Goal: Task Accomplishment & Management: Use online tool/utility

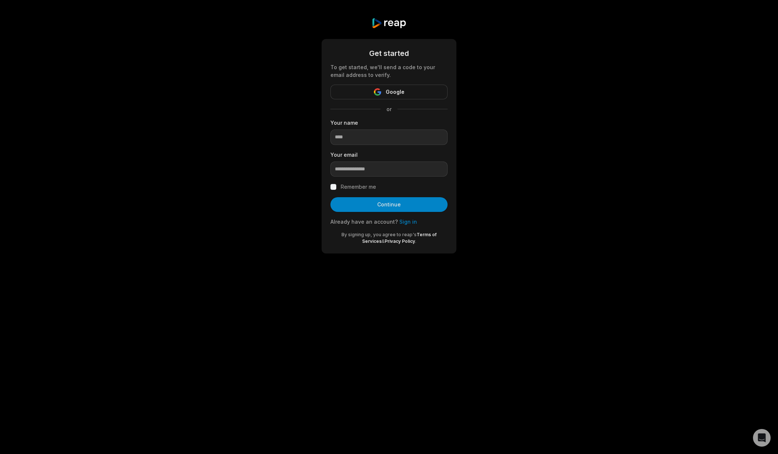
click at [408, 222] on link "Sign in" at bounding box center [408, 222] width 18 height 6
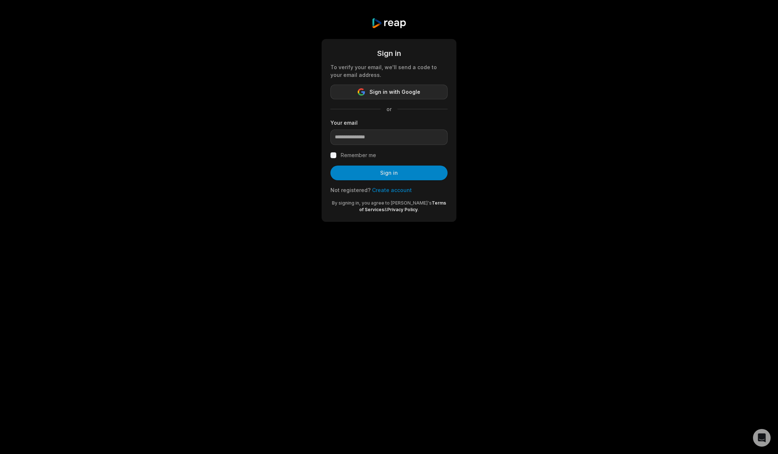
click at [386, 93] on span "Sign in with Google" at bounding box center [394, 92] width 51 height 9
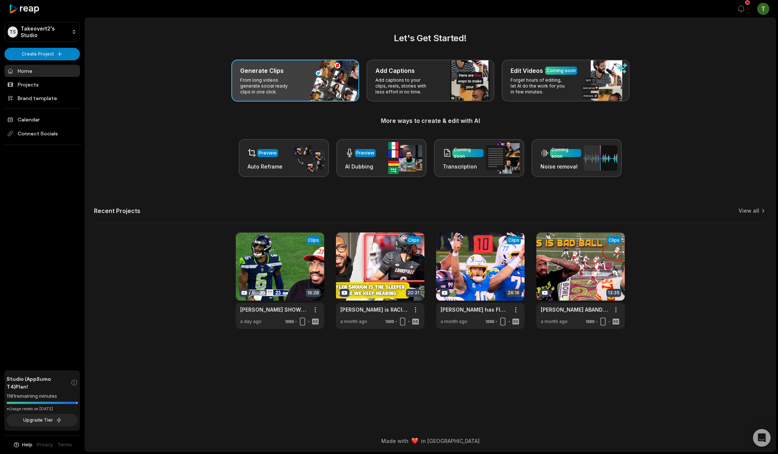
click at [286, 93] on p "From long videos generate social ready clips in one click." at bounding box center [268, 86] width 57 height 18
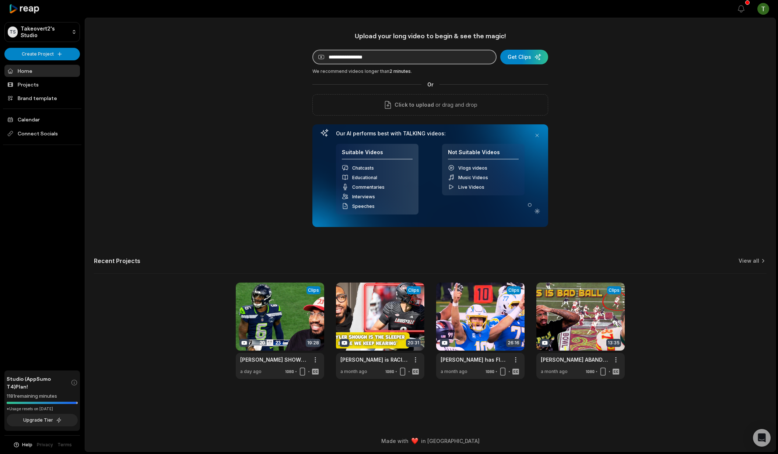
click at [379, 55] on input at bounding box center [404, 57] width 184 height 15
paste input "**********"
type input "**********"
click at [526, 50] on div "submit" at bounding box center [524, 57] width 48 height 15
click at [286, 319] on link at bounding box center [280, 331] width 88 height 96
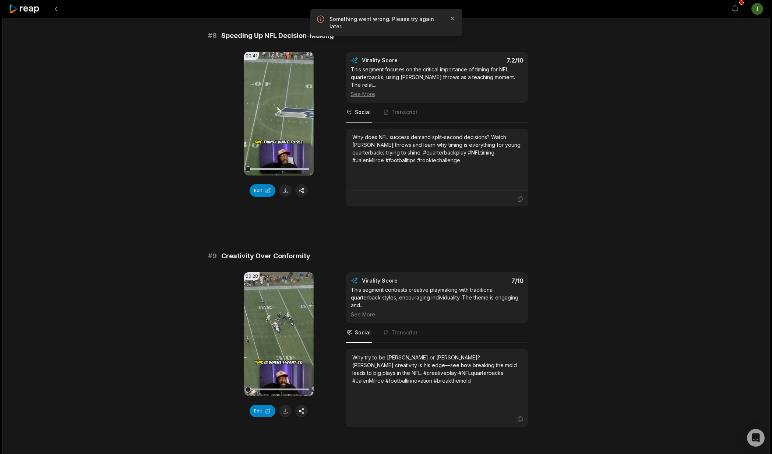
scroll to position [1817, 0]
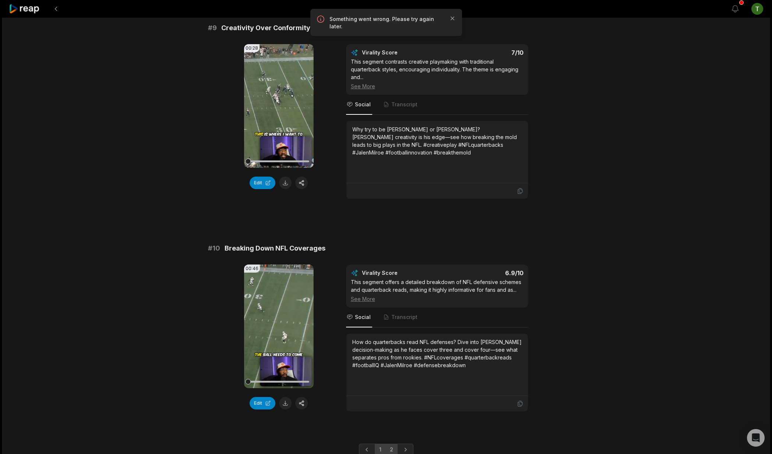
click at [393, 444] on link "2" at bounding box center [392, 450] width 12 height 12
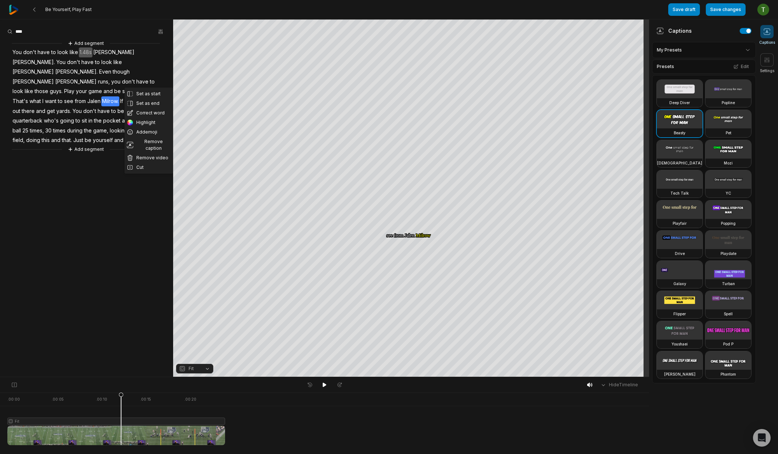
click at [119, 96] on span "Milrow." at bounding box center [110, 101] width 18 height 10
click at [148, 114] on button "Correct word" at bounding box center [148, 113] width 49 height 10
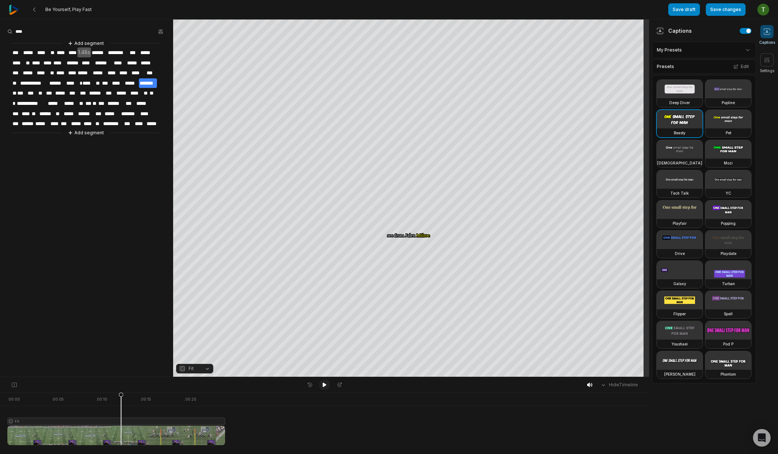
click at [324, 385] on icon at bounding box center [325, 385] width 4 height 4
click at [35, 417] on div at bounding box center [116, 419] width 218 height 53
click at [36, 421] on icon at bounding box center [35, 419] width 5 height 53
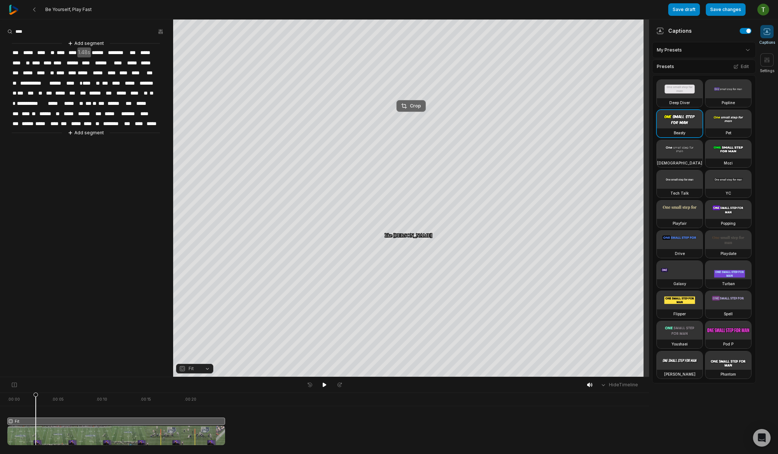
click at [414, 103] on div "Crop" at bounding box center [411, 106] width 20 height 7
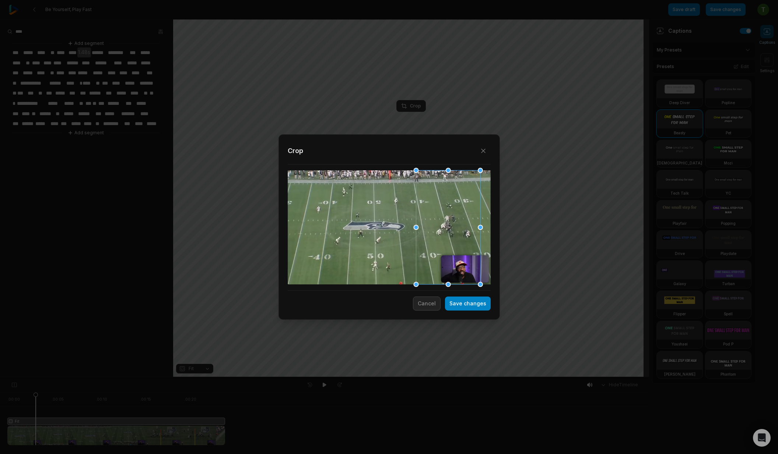
drag, startPoint x: 454, startPoint y: 231, endPoint x: 444, endPoint y: 236, distance: 11.9
click at [444, 236] on div at bounding box center [448, 228] width 64 height 114
click at [470, 308] on button "Save changes" at bounding box center [468, 304] width 46 height 14
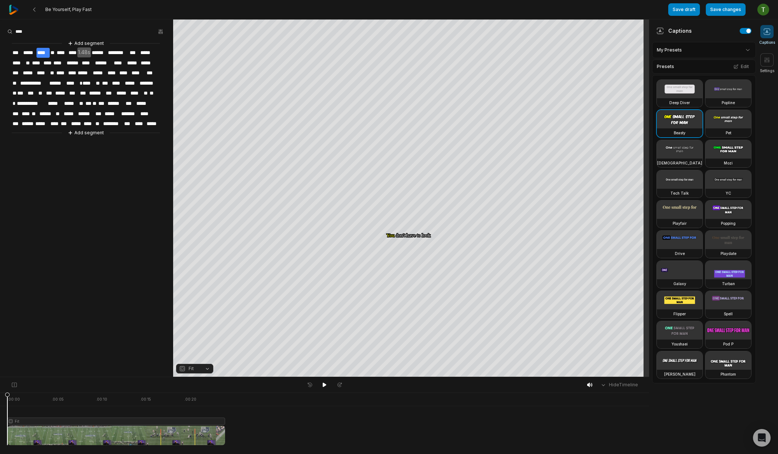
drag, startPoint x: 69, startPoint y: 396, endPoint x: -2, endPoint y: 404, distance: 72.0
click at [0, 404] on html "Be Yourself, Play Fast Save draft Save changes Open user menu Captions Settings…" at bounding box center [389, 227] width 778 height 454
drag, startPoint x: 38, startPoint y: 397, endPoint x: 31, endPoint y: 398, distance: 6.7
click at [36, 398] on icon at bounding box center [38, 421] width 4 height 56
click at [97, 421] on icon at bounding box center [96, 421] width 4 height 56
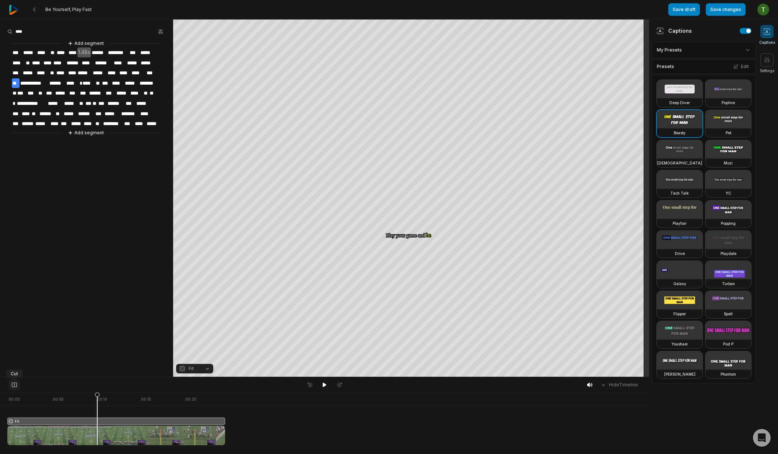
click at [14, 384] on icon at bounding box center [14, 385] width 5 height 5
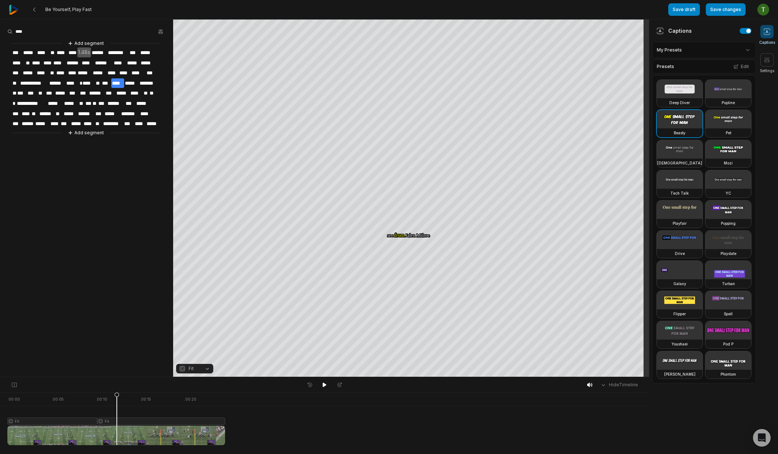
click at [117, 421] on div at bounding box center [116, 419] width 218 height 53
click at [138, 422] on div at bounding box center [116, 419] width 218 height 53
click at [15, 387] on icon at bounding box center [14, 385] width 7 height 6
click at [151, 419] on div at bounding box center [116, 419] width 218 height 53
click at [414, 103] on div "Crop" at bounding box center [411, 106] width 20 height 7
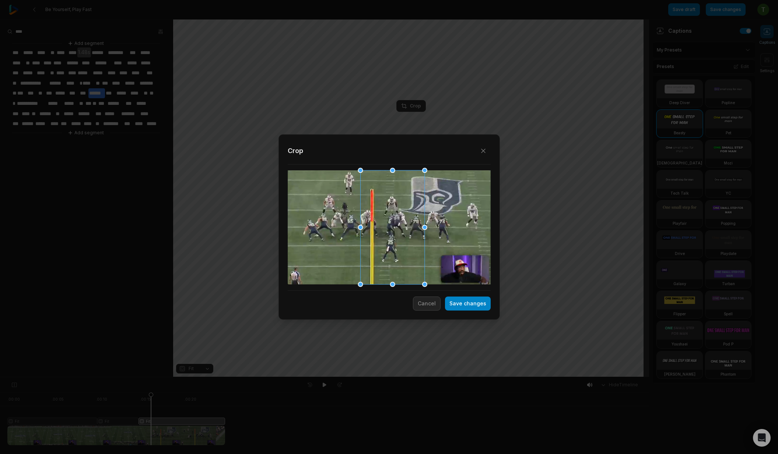
drag, startPoint x: 397, startPoint y: 227, endPoint x: 362, endPoint y: 236, distance: 36.4
click at [362, 236] on div at bounding box center [392, 228] width 64 height 114
click at [482, 310] on div "Close Crop Save changes Cancel" at bounding box center [388, 227] width 221 height 186
click at [482, 306] on button "Save changes" at bounding box center [468, 304] width 46 height 14
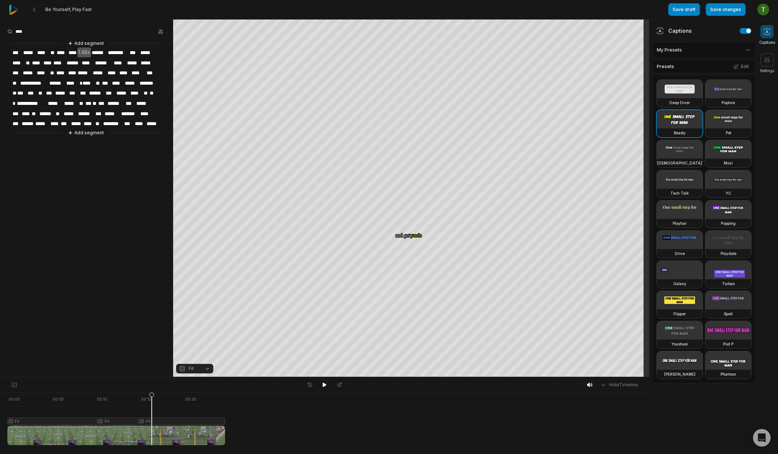
click at [152, 420] on div at bounding box center [116, 419] width 218 height 53
click at [197, 367] on span "Fit" at bounding box center [189, 369] width 20 height 7
click at [200, 348] on div "Streaming" at bounding box center [194, 348] width 37 height 10
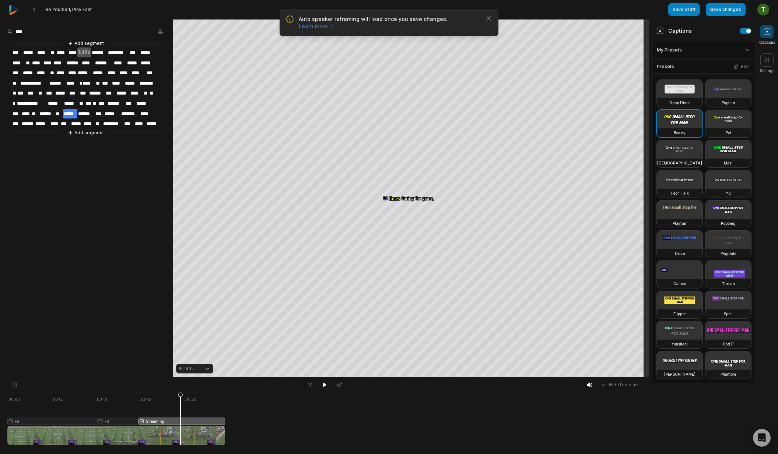
click at [180, 422] on div at bounding box center [116, 419] width 218 height 53
click at [182, 417] on icon at bounding box center [180, 421] width 4 height 56
click at [192, 367] on span "Streaming" at bounding box center [192, 369] width 13 height 7
click at [386, 224] on div "Your browser does not support mp4 format. Your browser does not support mp4 for…" at bounding box center [324, 199] width 649 height 358
click at [411, 105] on div "Crop" at bounding box center [411, 106] width 20 height 7
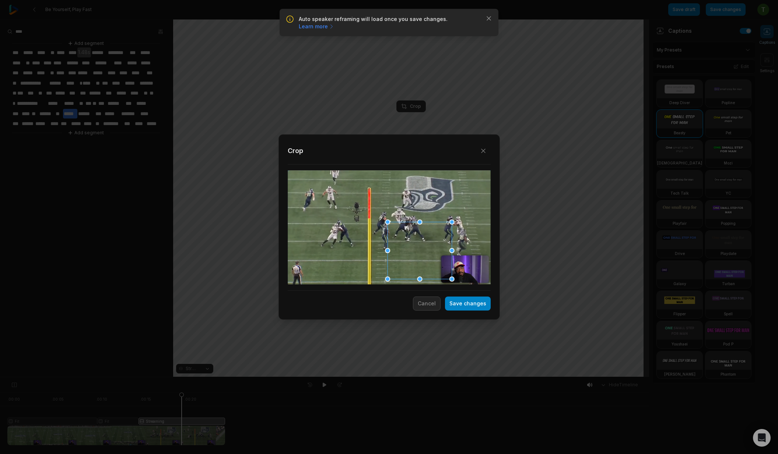
drag, startPoint x: 389, startPoint y: 233, endPoint x: 596, endPoint y: 305, distance: 219.2
click at [596, 305] on div "Close Crop Save changes Cancel" at bounding box center [389, 227] width 778 height 454
click at [476, 271] on div at bounding box center [389, 228] width 203 height 114
drag, startPoint x: 421, startPoint y: 256, endPoint x: 478, endPoint y: 285, distance: 63.6
click at [478, 285] on div "Crop" at bounding box center [389, 220] width 203 height 153
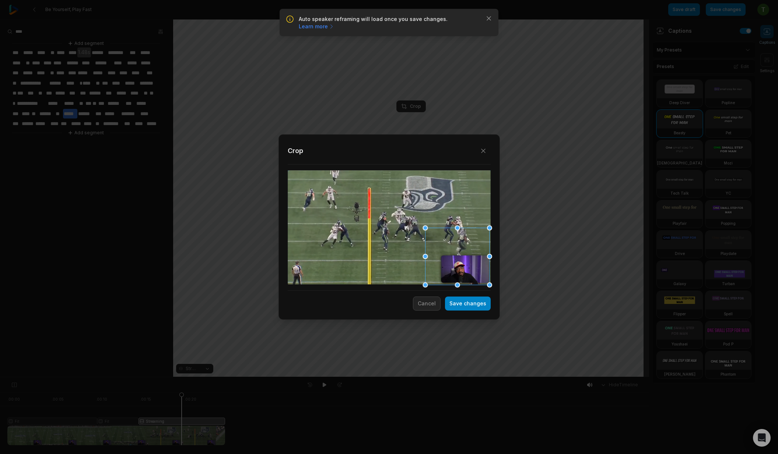
drag, startPoint x: 457, startPoint y: 227, endPoint x: 465, endPoint y: 266, distance: 40.1
click at [465, 377] on div "Close Crop Save changes Cancel" at bounding box center [389, 377] width 778 height 0
drag, startPoint x: 457, startPoint y: 228, endPoint x: 457, endPoint y: 240, distance: 11.8
click at [457, 377] on div "Close Crop Save changes Cancel" at bounding box center [389, 377] width 778 height 0
drag, startPoint x: 424, startPoint y: 230, endPoint x: 433, endPoint y: 235, distance: 10.7
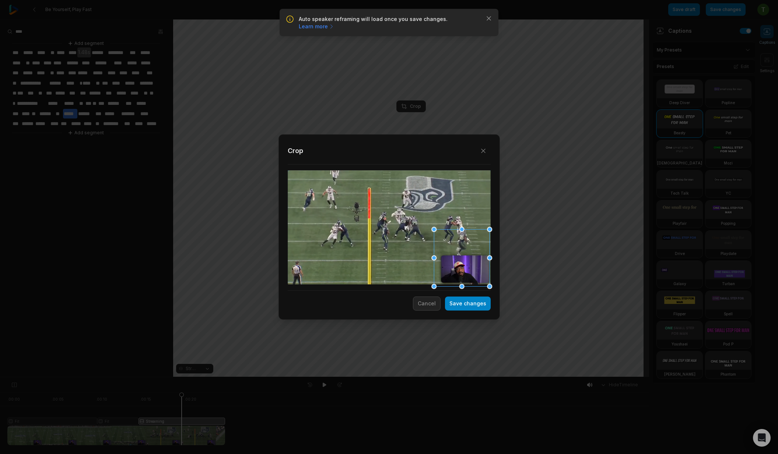
click at [433, 377] on div "Close Crop Save changes Cancel" at bounding box center [389, 377] width 778 height 0
drag, startPoint x: 434, startPoint y: 232, endPoint x: 446, endPoint y: 235, distance: 12.5
click at [446, 377] on div "Close Crop Save changes Cancel" at bounding box center [389, 377] width 778 height 0
drag, startPoint x: 460, startPoint y: 240, endPoint x: 435, endPoint y: 220, distance: 32.0
click at [436, 223] on div at bounding box center [449, 240] width 50 height 57
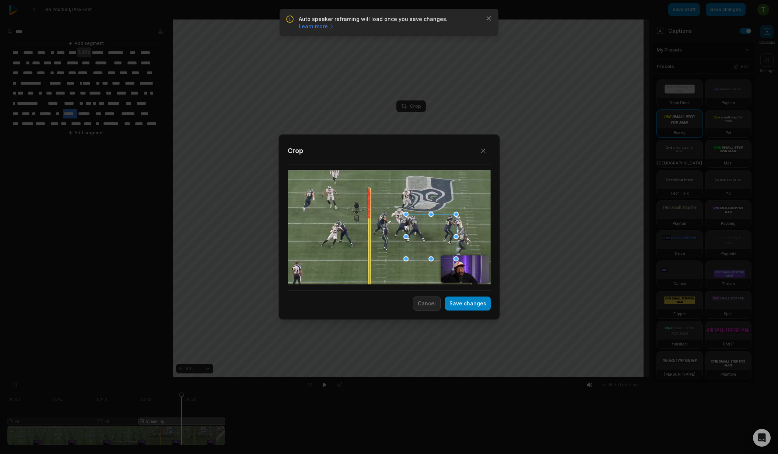
drag, startPoint x: 431, startPoint y: 201, endPoint x: 431, endPoint y: 238, distance: 37.2
click at [431, 377] on div "Close Crop Save changes Cancel" at bounding box center [389, 377] width 778 height 0
drag, startPoint x: 432, startPoint y: 214, endPoint x: 432, endPoint y: 218, distance: 4.8
click at [432, 377] on div "Close Crop Save changes Cancel" at bounding box center [389, 377] width 778 height 0
drag, startPoint x: 432, startPoint y: 259, endPoint x: 432, endPoint y: 244, distance: 15.1
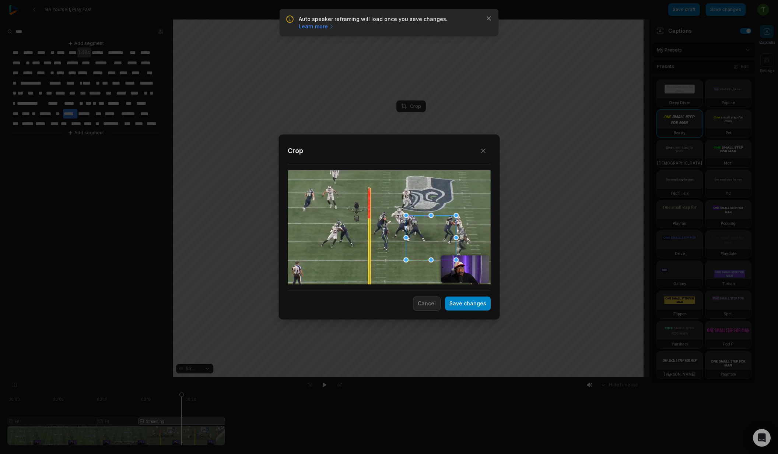
click at [432, 377] on div "Close Crop Save changes Cancel" at bounding box center [389, 377] width 778 height 0
drag, startPoint x: 431, startPoint y: 260, endPoint x: 436, endPoint y: 241, distance: 19.7
click at [431, 377] on div "Close Crop Save changes Cancel" at bounding box center [389, 377] width 778 height 0
drag, startPoint x: 442, startPoint y: 235, endPoint x: 472, endPoint y: 278, distance: 52.1
click at [472, 278] on div at bounding box center [461, 262] width 50 height 45
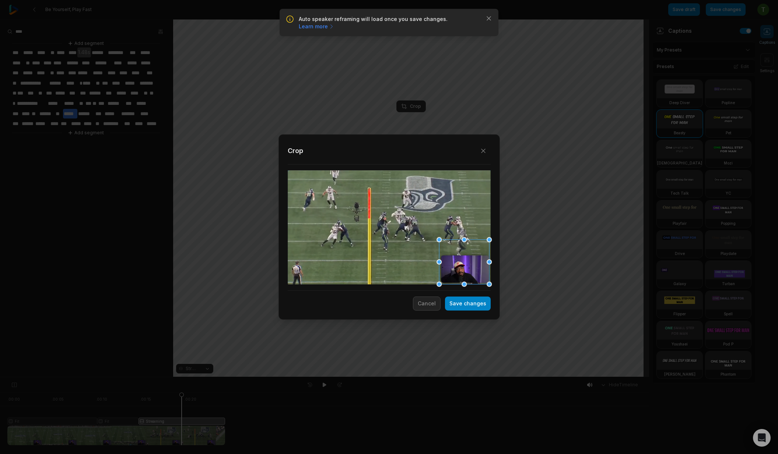
drag, startPoint x: 471, startPoint y: 256, endPoint x: 474, endPoint y: 266, distance: 10.5
click at [474, 266] on div at bounding box center [464, 262] width 50 height 45
click at [471, 304] on button "Save changes" at bounding box center [468, 304] width 46 height 14
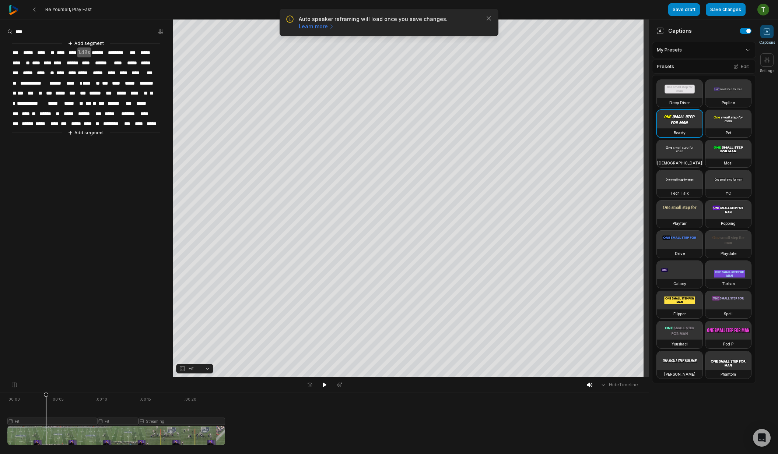
drag, startPoint x: 58, startPoint y: 395, endPoint x: 46, endPoint y: 390, distance: 12.9
click at [46, 390] on div "Hide Timeline . 00:00 . 00:05 . 00:10 . 00:15 . 00:20 Fit Fit Streaming" at bounding box center [324, 415] width 649 height 77
click at [49, 419] on div at bounding box center [116, 419] width 218 height 53
drag, startPoint x: 50, startPoint y: 396, endPoint x: 45, endPoint y: 395, distance: 5.6
click at [45, 395] on icon at bounding box center [44, 421] width 4 height 56
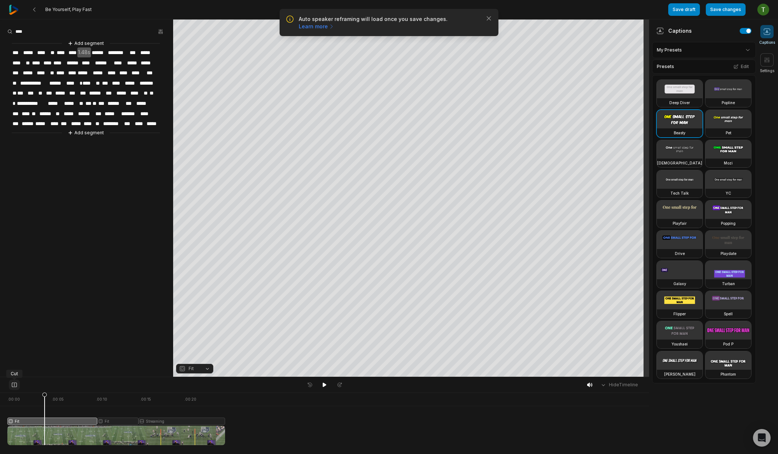
click at [13, 385] on icon at bounding box center [14, 385] width 7 height 6
click at [62, 419] on div at bounding box center [116, 419] width 218 height 53
click at [408, 101] on button "Crop" at bounding box center [410, 106] width 29 height 12
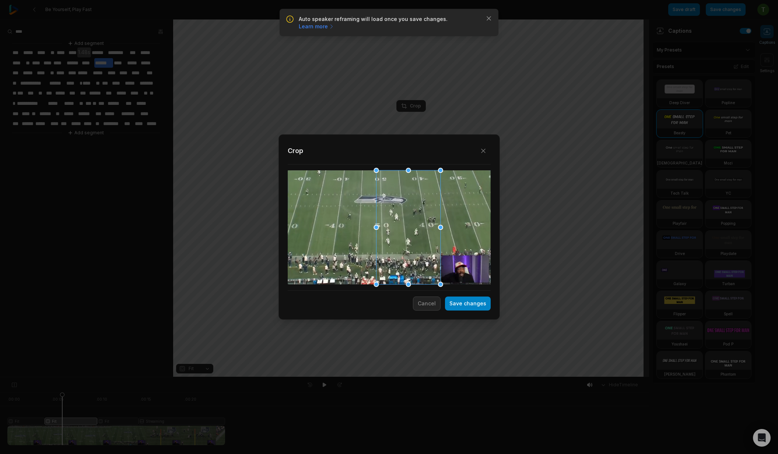
drag, startPoint x: 457, startPoint y: 235, endPoint x: 417, endPoint y: 236, distance: 39.8
click at [417, 236] on div at bounding box center [408, 228] width 64 height 114
drag, startPoint x: 437, startPoint y: 179, endPoint x: 410, endPoint y: 250, distance: 75.8
click at [422, 377] on div "Close Crop Save changes Cancel" at bounding box center [389, 377] width 778 height 0
drag, startPoint x: 395, startPoint y: 251, endPoint x: 412, endPoint y: 245, distance: 17.7
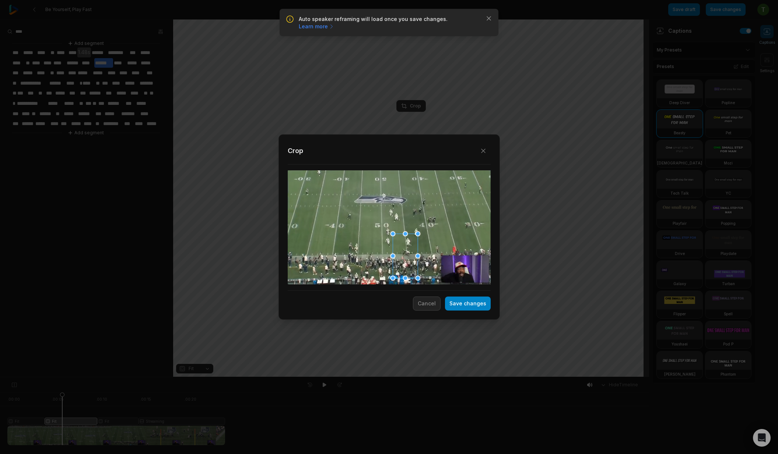
click at [412, 245] on div at bounding box center [405, 256] width 25 height 44
click at [459, 301] on button "Save changes" at bounding box center [468, 304] width 46 height 14
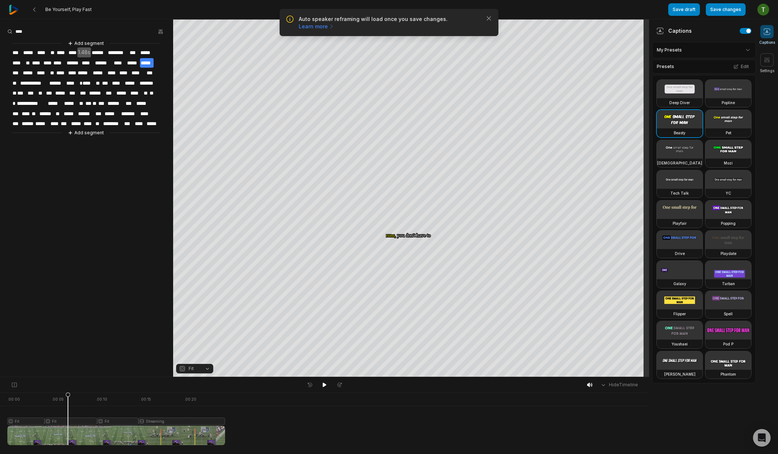
click at [81, 418] on div at bounding box center [116, 419] width 218 height 53
click at [412, 102] on button "Crop" at bounding box center [410, 106] width 29 height 12
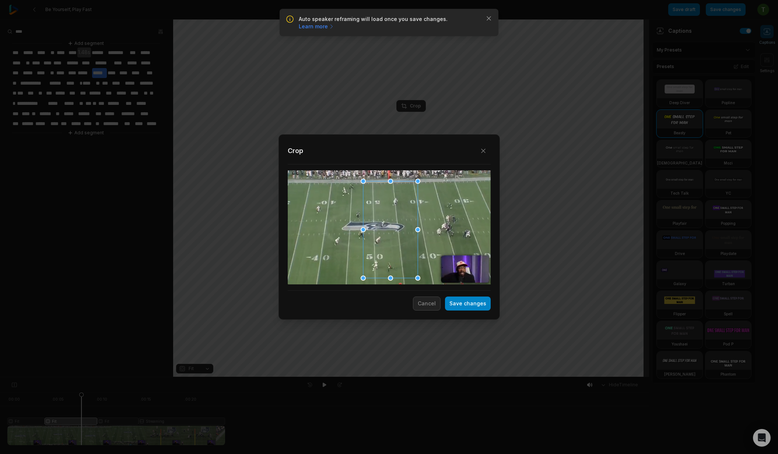
drag, startPoint x: 392, startPoint y: 234, endPoint x: 330, endPoint y: 200, distance: 71.0
click at [330, 377] on div "Close Crop Save changes Cancel" at bounding box center [389, 377] width 778 height 0
click at [429, 303] on button "Cancel" at bounding box center [427, 304] width 28 height 14
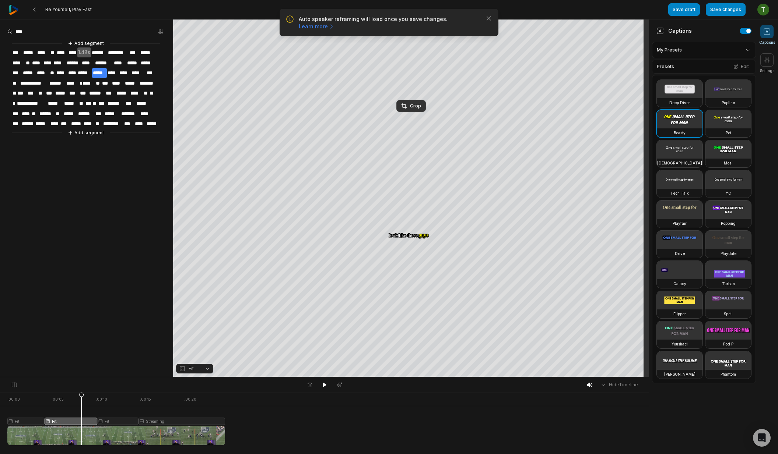
click at [189, 371] on span "Fit" at bounding box center [191, 369] width 5 height 7
click at [195, 357] on div "Fill" at bounding box center [194, 357] width 37 height 10
click at [190, 367] on span "Fill" at bounding box center [192, 369] width 6 height 7
click at [199, 328] on div "Fit" at bounding box center [194, 329] width 37 height 10
click at [415, 103] on div "Crop" at bounding box center [411, 106] width 20 height 7
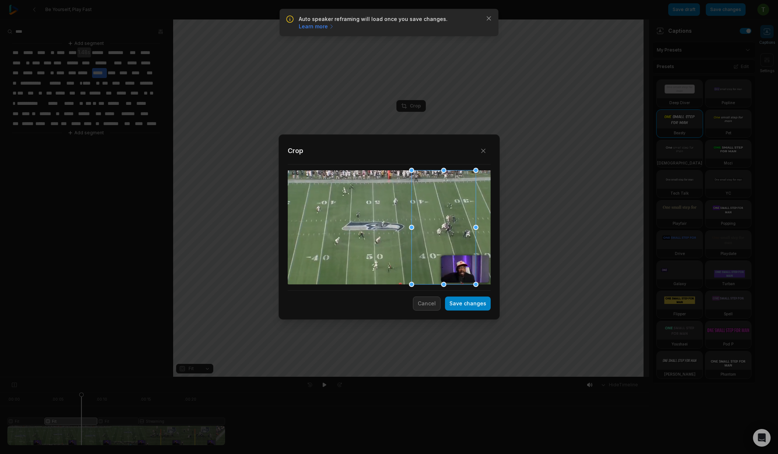
drag, startPoint x: 377, startPoint y: 254, endPoint x: 430, endPoint y: 261, distance: 53.8
click at [430, 261] on div at bounding box center [443, 228] width 64 height 114
click at [464, 300] on button "Save changes" at bounding box center [468, 304] width 46 height 14
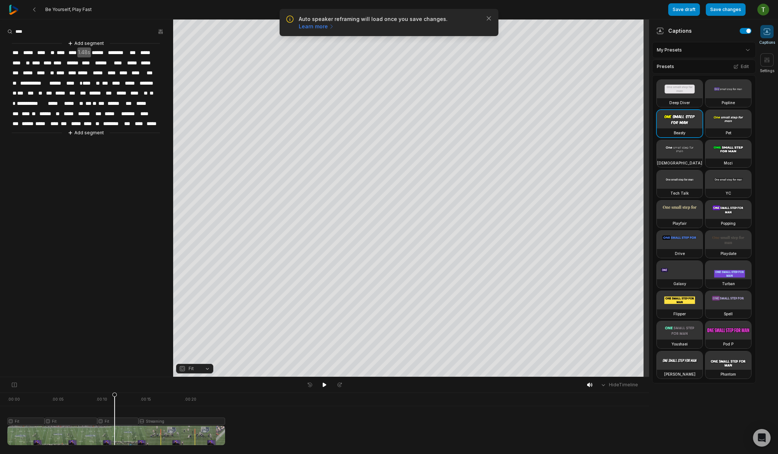
click at [115, 420] on div at bounding box center [116, 419] width 218 height 53
click at [411, 110] on button "Crop" at bounding box center [410, 106] width 29 height 12
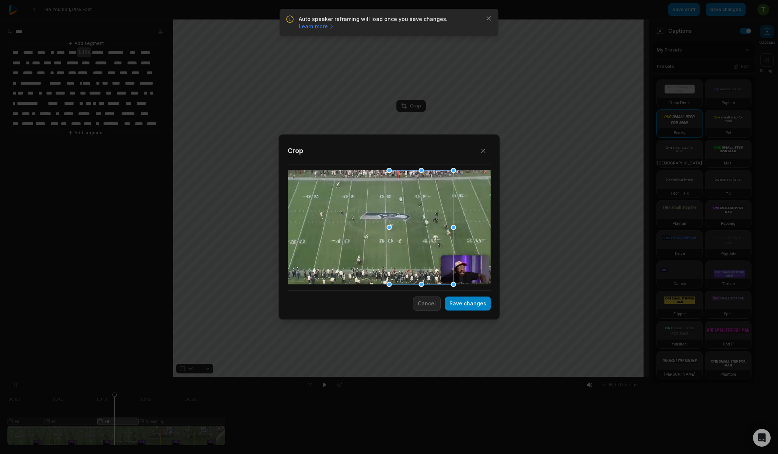
drag, startPoint x: 453, startPoint y: 238, endPoint x: 425, endPoint y: 244, distance: 28.5
click at [425, 244] on div at bounding box center [421, 228] width 64 height 114
click at [461, 311] on div "Close Crop Save changes Cancel" at bounding box center [388, 227] width 221 height 186
click at [461, 309] on button "Save changes" at bounding box center [468, 304] width 46 height 14
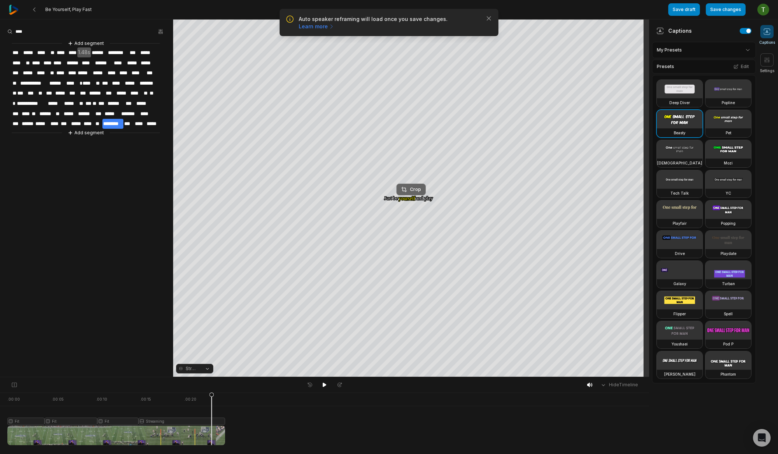
click at [414, 187] on div "Crop" at bounding box center [411, 189] width 20 height 7
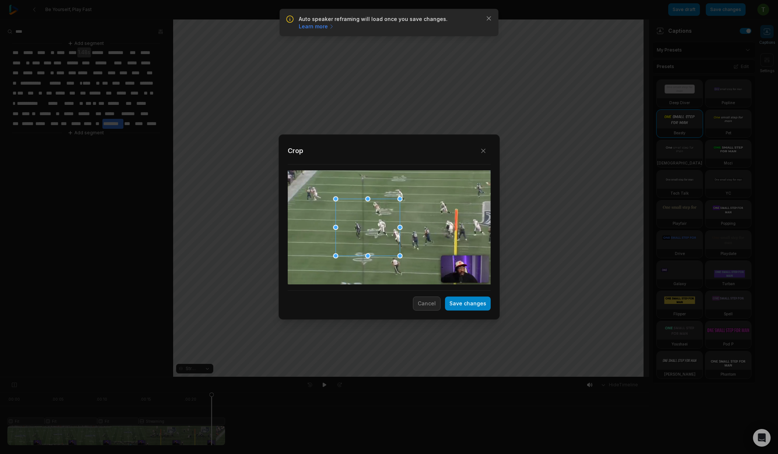
drag, startPoint x: 408, startPoint y: 245, endPoint x: 386, endPoint y: 245, distance: 21.4
click at [386, 245] on div at bounding box center [367, 227] width 64 height 57
click at [459, 309] on button "Save changes" at bounding box center [468, 304] width 46 height 14
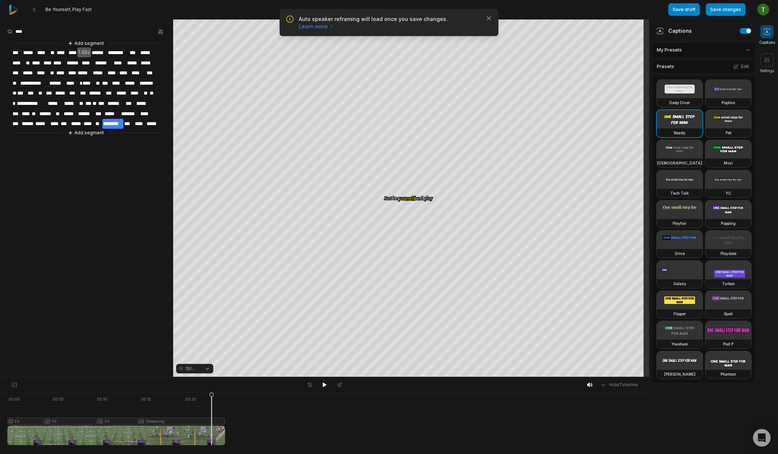
click at [147, 405] on div at bounding box center [116, 419] width 218 height 53
drag, startPoint x: 179, startPoint y: 397, endPoint x: 193, endPoint y: 396, distance: 13.7
click at [193, 396] on icon at bounding box center [193, 421] width 4 height 56
click at [176, 419] on div at bounding box center [116, 419] width 218 height 53
click at [16, 385] on icon at bounding box center [14, 385] width 7 height 6
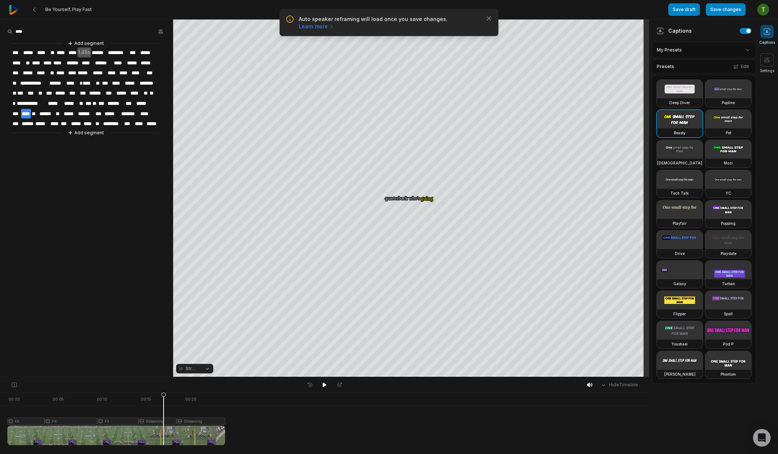
click at [164, 424] on div at bounding box center [116, 419] width 218 height 53
click at [166, 422] on div at bounding box center [116, 419] width 218 height 53
click at [413, 187] on div "Crop" at bounding box center [411, 189] width 20 height 7
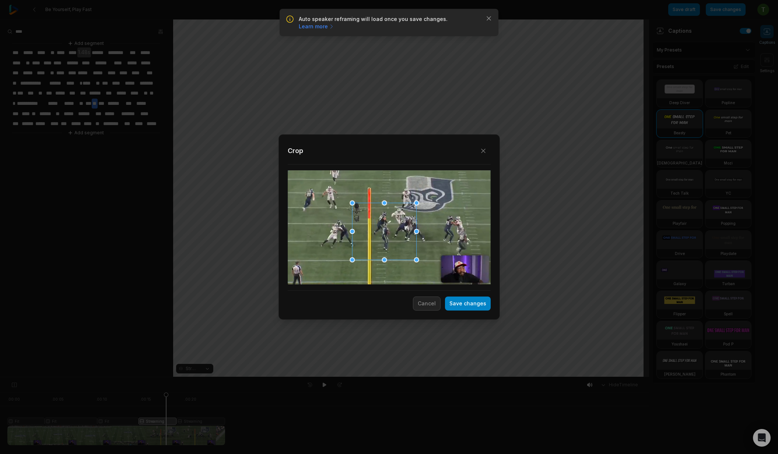
drag, startPoint x: 375, startPoint y: 238, endPoint x: 385, endPoint y: 241, distance: 10.4
click at [385, 241] on div at bounding box center [384, 231] width 64 height 57
click at [461, 307] on button "Save changes" at bounding box center [468, 304] width 46 height 14
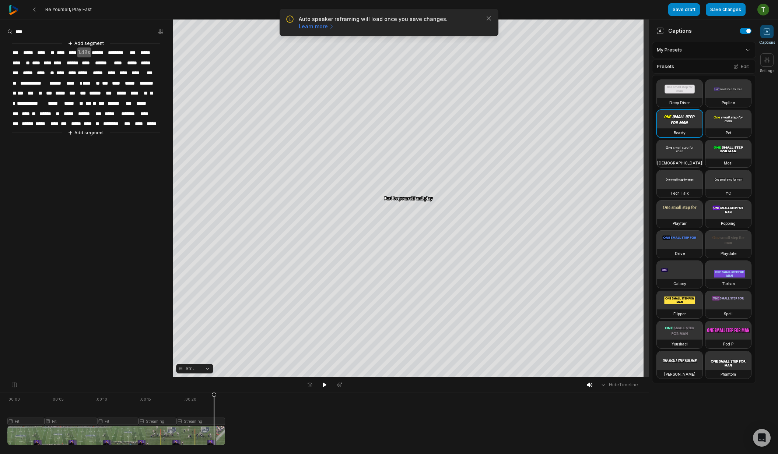
click at [214, 419] on div at bounding box center [116, 419] width 218 height 53
click at [164, 423] on div at bounding box center [116, 419] width 218 height 53
click at [184, 421] on div at bounding box center [116, 419] width 218 height 53
click at [197, 370] on span "Streaming" at bounding box center [192, 369] width 13 height 7
click at [369, 229] on div "Your browser does not support mp4 format. Your browser does not support mp4 for…" at bounding box center [324, 199] width 649 height 358
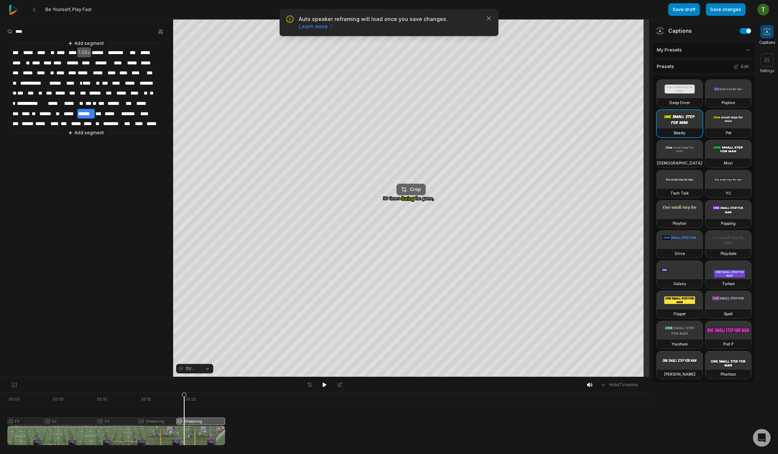
click at [412, 189] on div "Crop" at bounding box center [411, 189] width 20 height 7
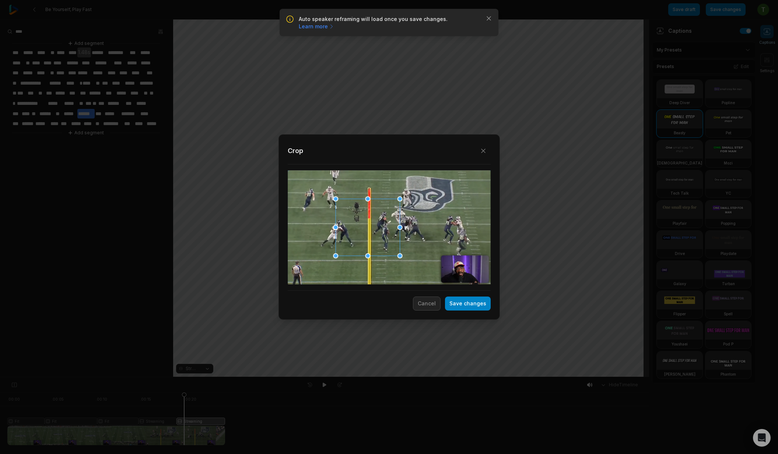
click at [381, 247] on div at bounding box center [367, 227] width 64 height 57
drag, startPoint x: 375, startPoint y: 236, endPoint x: 382, endPoint y: 241, distance: 8.5
click at [382, 241] on div at bounding box center [387, 235] width 64 height 57
click at [460, 303] on button "Save changes" at bounding box center [468, 304] width 46 height 14
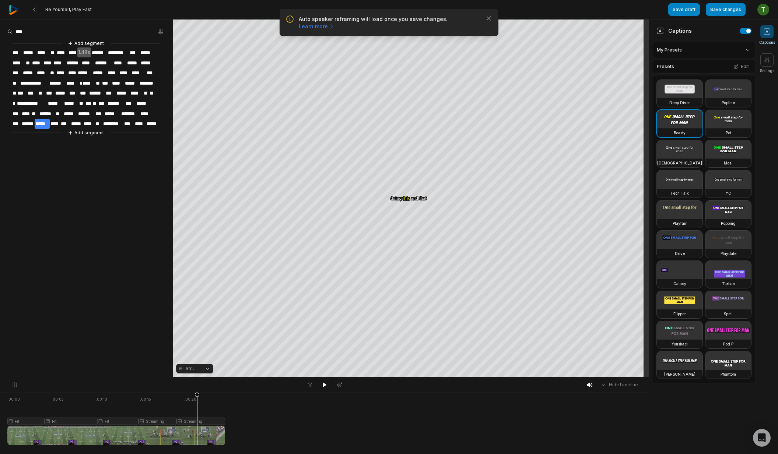
click at [197, 421] on icon at bounding box center [197, 421] width 4 height 56
click at [193, 397] on icon at bounding box center [194, 421] width 4 height 56
click at [15, 387] on icon at bounding box center [14, 385] width 7 height 6
click at [216, 421] on div at bounding box center [116, 419] width 218 height 53
click at [414, 192] on div "Crop" at bounding box center [411, 189] width 20 height 7
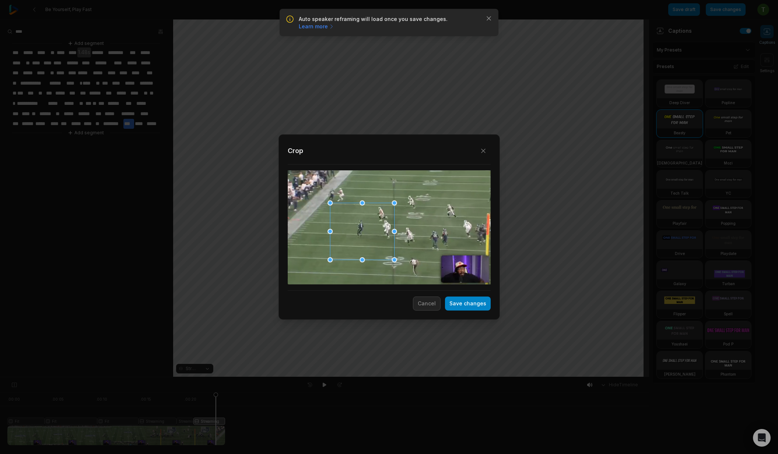
drag, startPoint x: 400, startPoint y: 235, endPoint x: 375, endPoint y: 232, distance: 24.9
click at [375, 232] on div at bounding box center [362, 231] width 64 height 57
click at [469, 305] on button "Save changes" at bounding box center [468, 304] width 46 height 14
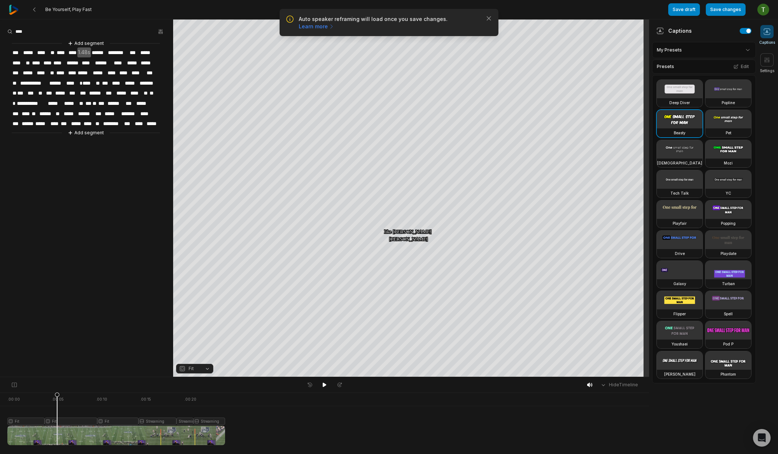
drag, startPoint x: 60, startPoint y: 398, endPoint x: 57, endPoint y: 395, distance: 4.2
click at [57, 395] on icon at bounding box center [57, 421] width 4 height 56
click at [63, 422] on div at bounding box center [116, 419] width 218 height 53
click at [59, 396] on icon at bounding box center [59, 421] width 4 height 56
click at [13, 385] on icon at bounding box center [14, 385] width 7 height 6
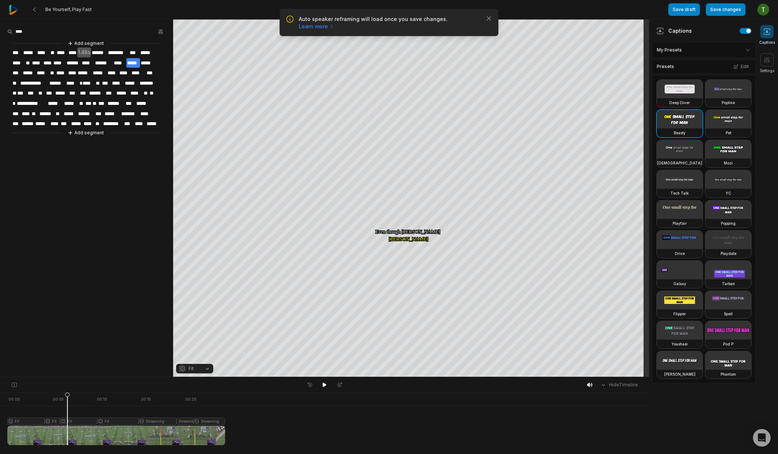
click at [67, 419] on div at bounding box center [116, 419] width 218 height 53
click at [415, 109] on div "Crop" at bounding box center [411, 106] width 20 height 7
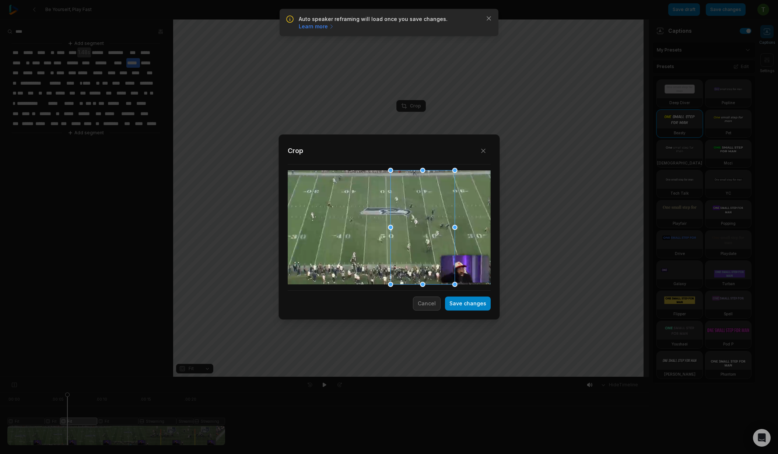
drag, startPoint x: 439, startPoint y: 257, endPoint x: 419, endPoint y: 258, distance: 20.6
click at [419, 258] on div at bounding box center [422, 228] width 64 height 114
click at [477, 305] on button "Save changes" at bounding box center [468, 304] width 46 height 14
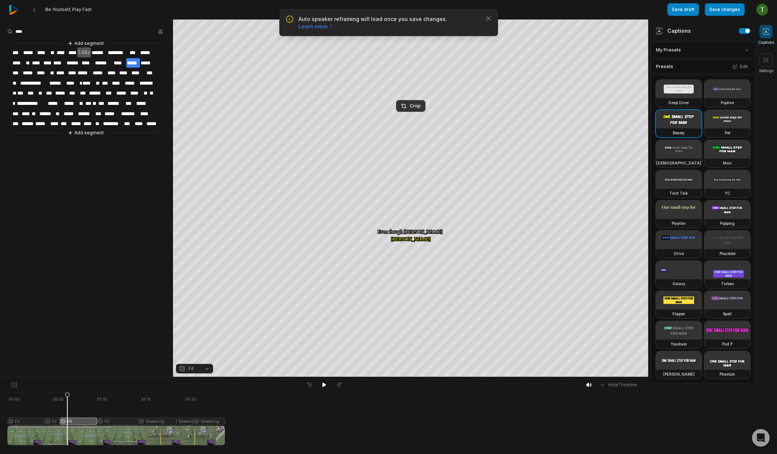
click at [8, 398] on div at bounding box center [116, 419] width 218 height 53
drag, startPoint x: 85, startPoint y: 395, endPoint x: 70, endPoint y: 394, distance: 15.1
click at [70, 394] on icon at bounding box center [70, 421] width 4 height 56
click at [77, 419] on div at bounding box center [116, 419] width 218 height 53
click at [14, 386] on icon at bounding box center [14, 385] width 7 height 6
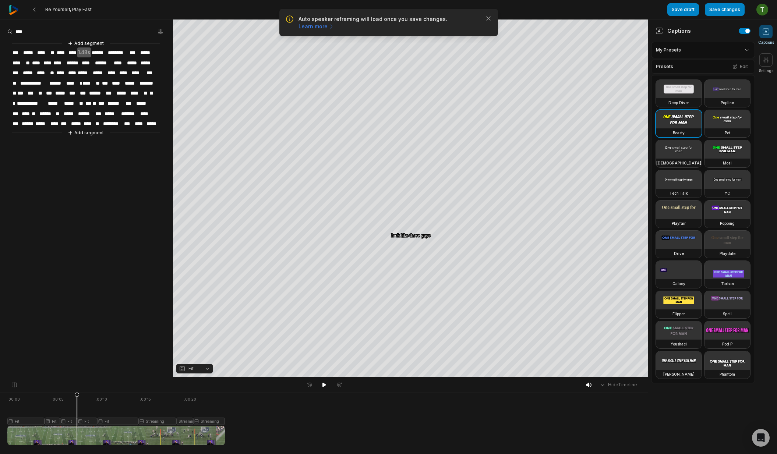
click at [87, 421] on div at bounding box center [116, 419] width 218 height 53
click at [417, 108] on div "Crop" at bounding box center [411, 106] width 20 height 7
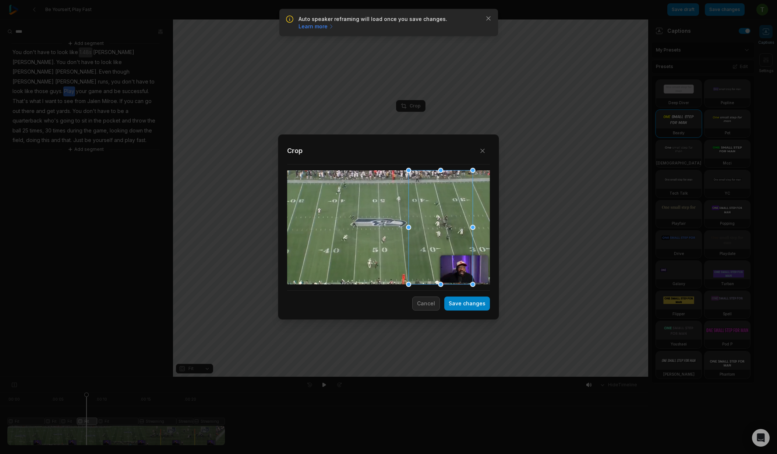
click at [442, 256] on div at bounding box center [441, 228] width 64 height 114
click at [471, 302] on button "Save changes" at bounding box center [468, 304] width 46 height 14
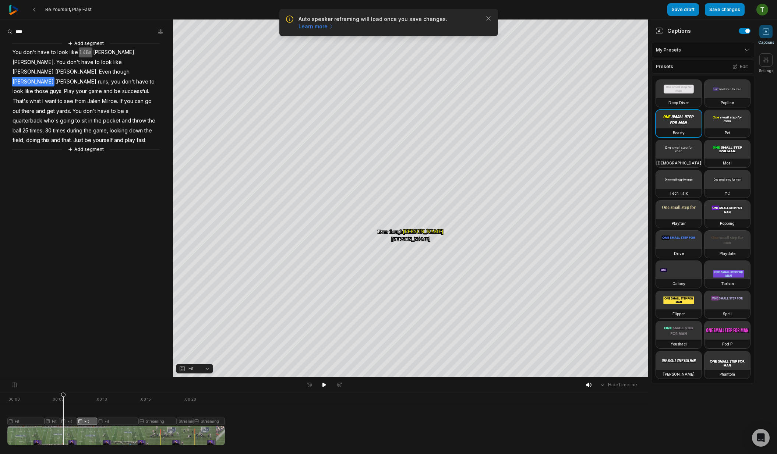
drag, startPoint x: 89, startPoint y: 395, endPoint x: 63, endPoint y: 395, distance: 25.8
click at [63, 395] on div at bounding box center [116, 419] width 218 height 53
drag, startPoint x: 83, startPoint y: 398, endPoint x: 71, endPoint y: 397, distance: 11.6
click at [71, 397] on icon at bounding box center [71, 419] width 5 height 53
click at [74, 421] on div at bounding box center [116, 419] width 218 height 53
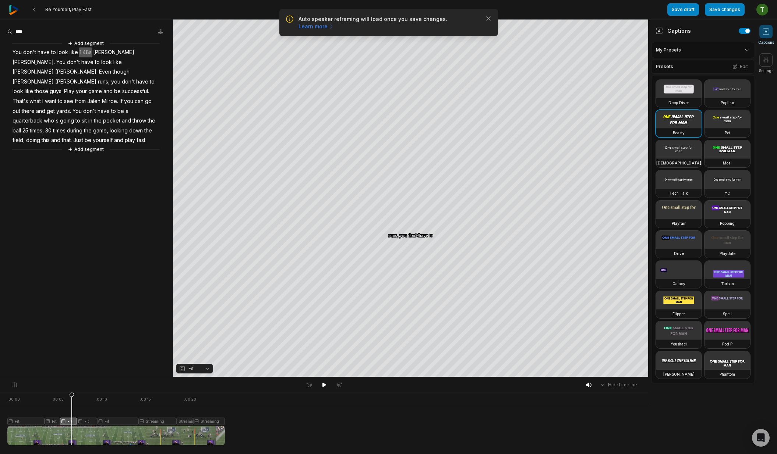
click at [72, 395] on icon at bounding box center [72, 421] width 4 height 56
click at [410, 109] on button "Crop" at bounding box center [410, 106] width 29 height 12
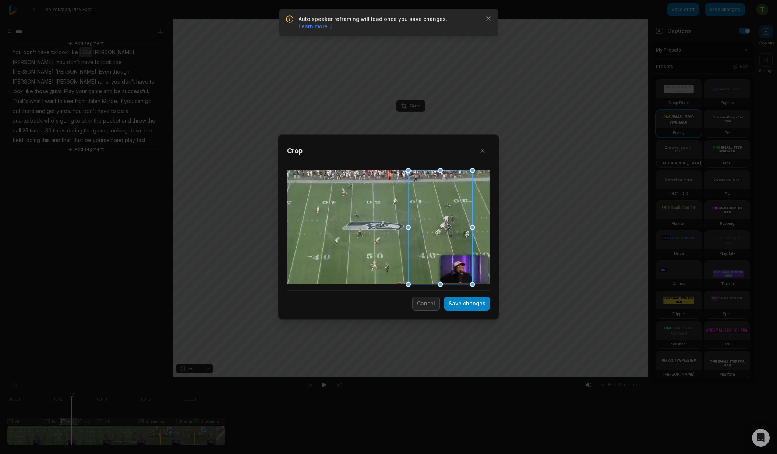
drag, startPoint x: 427, startPoint y: 252, endPoint x: 446, endPoint y: 253, distance: 18.4
click at [446, 253] on div at bounding box center [440, 228] width 64 height 114
click at [457, 302] on button "Save changes" at bounding box center [468, 304] width 46 height 14
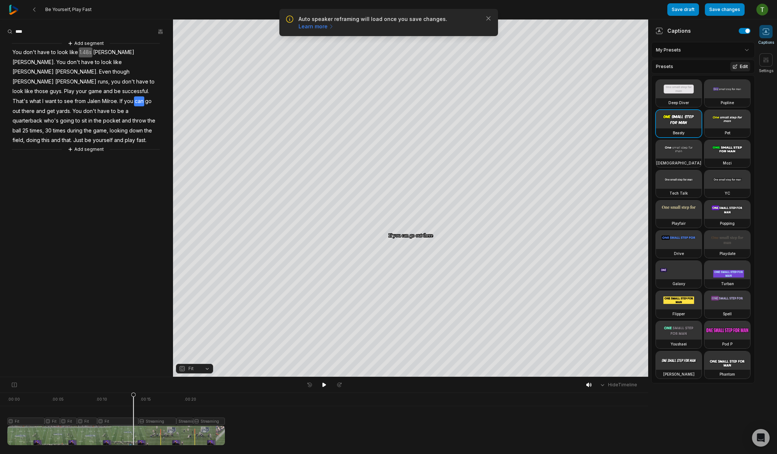
click at [736, 70] on button "Edit" at bounding box center [741, 67] width 20 height 10
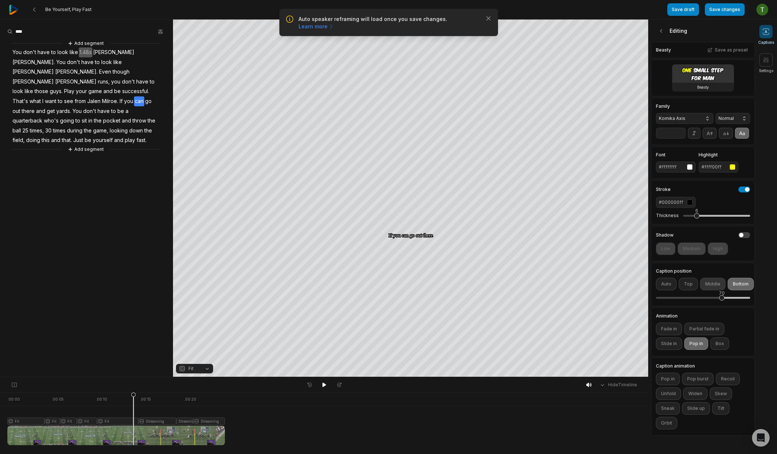
click at [706, 285] on button "Middle" at bounding box center [712, 284] width 25 height 13
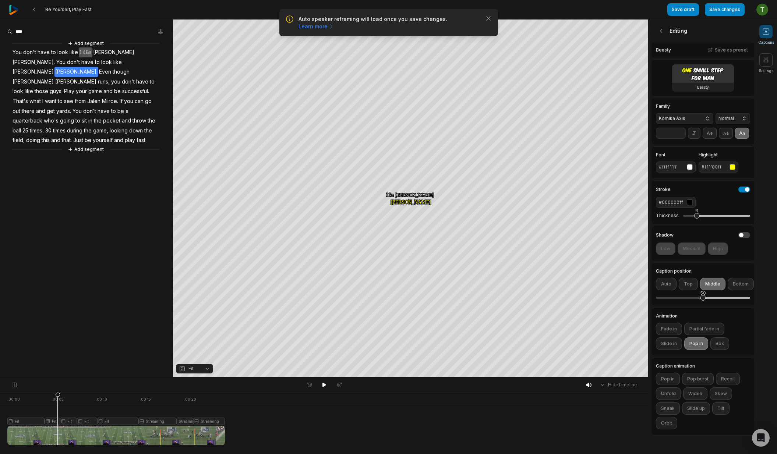
drag, startPoint x: 68, startPoint y: 396, endPoint x: 58, endPoint y: 392, distance: 10.6
click at [58, 392] on div "Hide Timeline . 00:00 . 00:05 . 00:10 . 00:15 . 00:20 Fit Fit Fit Fit Fit Strea…" at bounding box center [324, 415] width 649 height 77
click at [57, 421] on icon at bounding box center [57, 419] width 5 height 53
click at [13, 382] on icon at bounding box center [14, 385] width 7 height 6
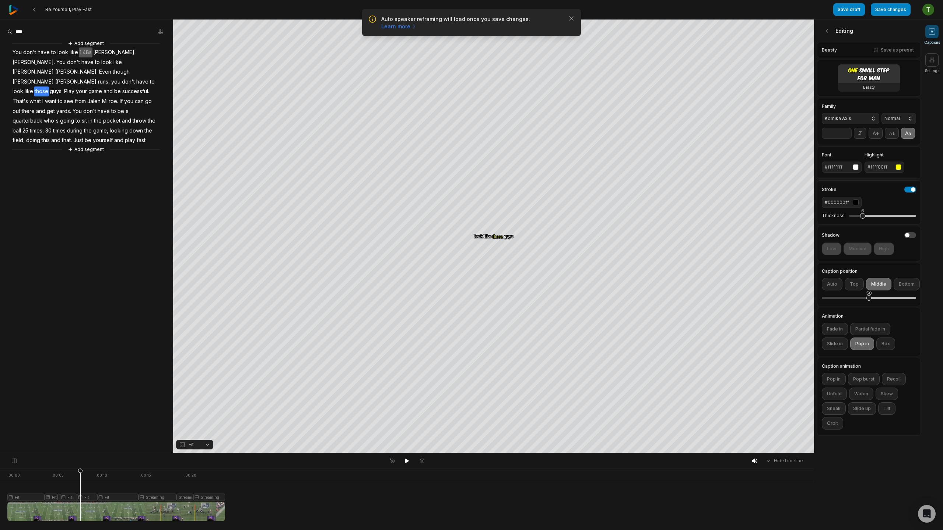
click at [80, 454] on div at bounding box center [116, 495] width 218 height 53
click at [68, 454] on div at bounding box center [116, 495] width 218 height 53
drag, startPoint x: 59, startPoint y: 496, endPoint x: 64, endPoint y: 495, distance: 4.6
click at [64, 454] on div at bounding box center [116, 495] width 218 height 53
click at [57, 454] on div at bounding box center [116, 495] width 218 height 53
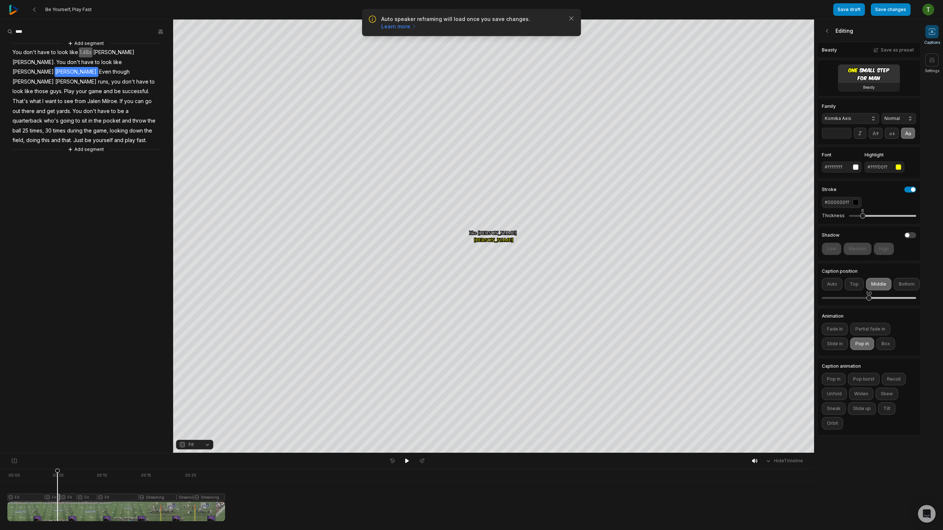
click at [59, 454] on icon at bounding box center [57, 497] width 4 height 56
click at [571, 19] on icon "button" at bounding box center [571, 18] width 7 height 7
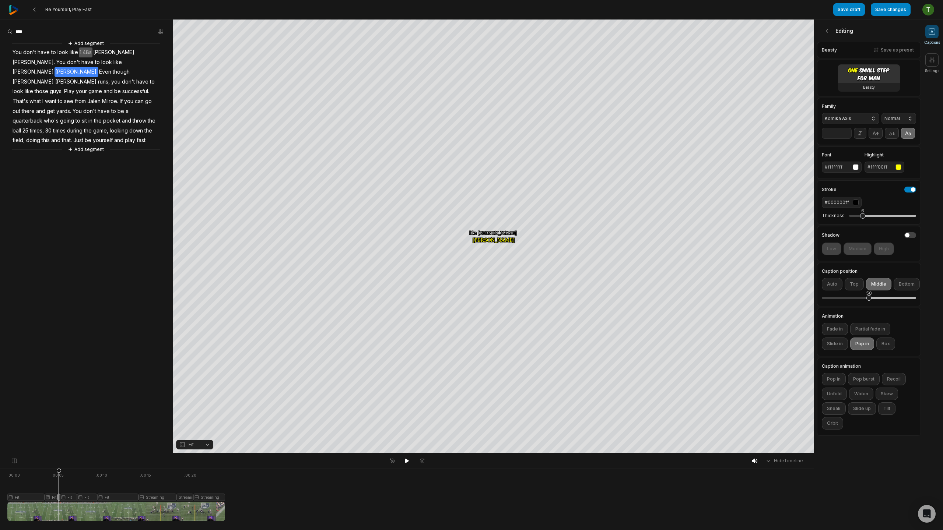
click at [59, 454] on div "Hide Timeline . 00:00 . 00:05 . 00:10 . 00:15 . 00:20 Fit Fit Fit Fit Fit Fit S…" at bounding box center [407, 491] width 814 height 77
drag, startPoint x: 50, startPoint y: 474, endPoint x: 0, endPoint y: 474, distance: 49.7
click at [0, 454] on div ". 00:00 . 00:05 . 00:10 . 00:15 . 00:20 Fit Fit Fit Fit Fit Fit Streaming Strea…" at bounding box center [407, 500] width 814 height 62
click at [26, 454] on div at bounding box center [116, 495] width 218 height 53
click at [196, 447] on span "Fit" at bounding box center [189, 445] width 20 height 7
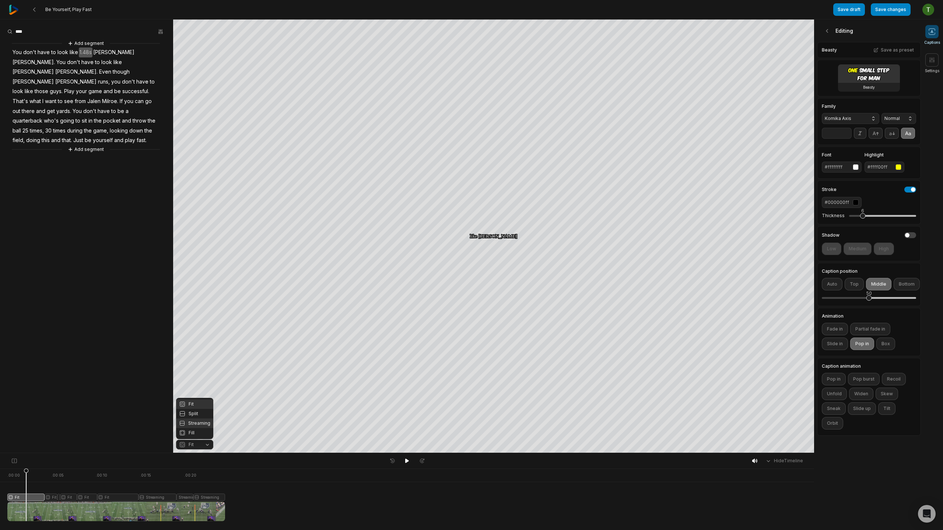
click at [203, 421] on div "Streaming" at bounding box center [194, 424] width 37 height 10
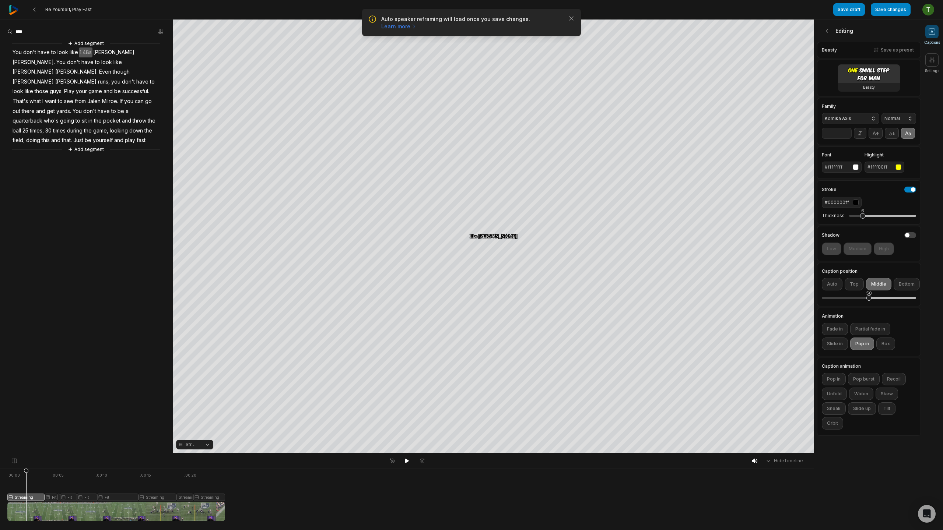
click at [28, 454] on icon at bounding box center [26, 497] width 4 height 56
click at [27, 454] on div at bounding box center [116, 495] width 218 height 53
click at [570, 18] on icon "button" at bounding box center [571, 18] width 7 height 7
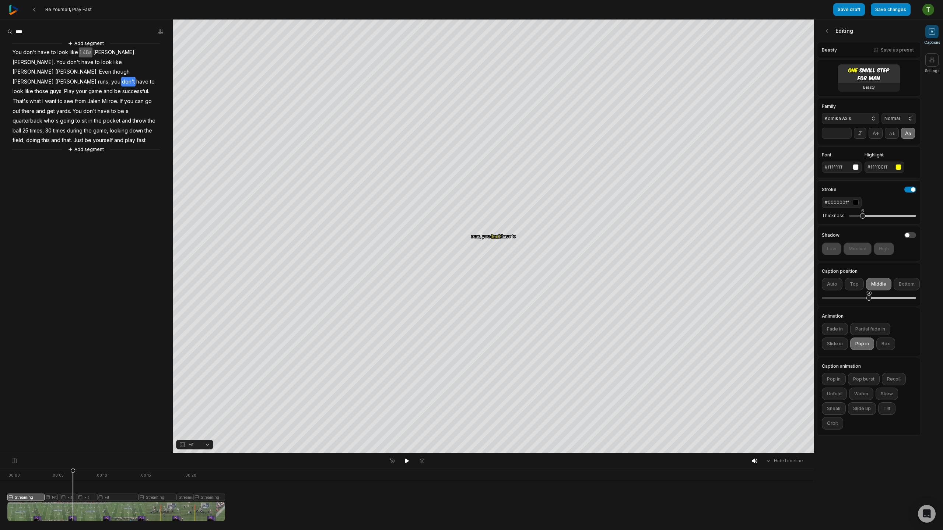
click at [73, 454] on div at bounding box center [116, 495] width 218 height 53
drag, startPoint x: 74, startPoint y: 473, endPoint x: 14, endPoint y: 474, distance: 60.4
click at [14, 454] on icon at bounding box center [14, 497] width 4 height 56
click at [777, 8] on button "Save changes" at bounding box center [891, 9] width 40 height 13
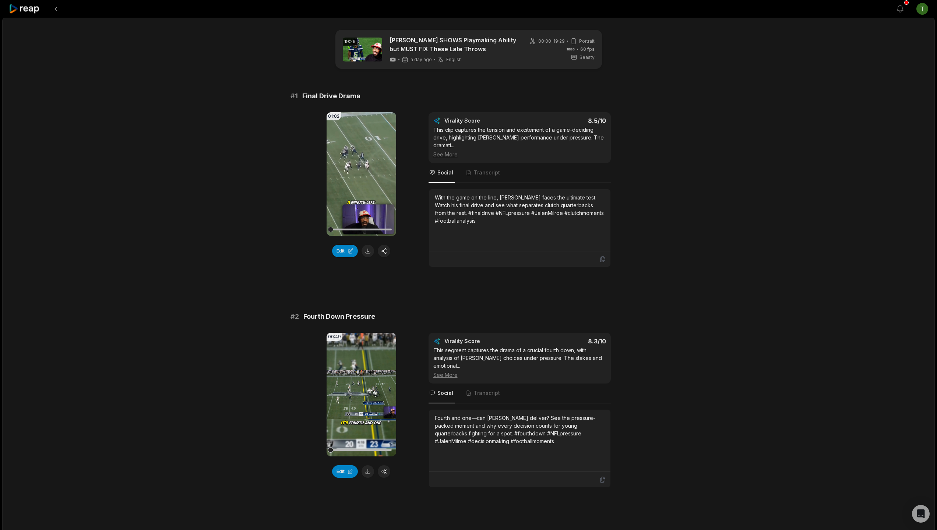
click at [28, 9] on icon at bounding box center [24, 9] width 31 height 10
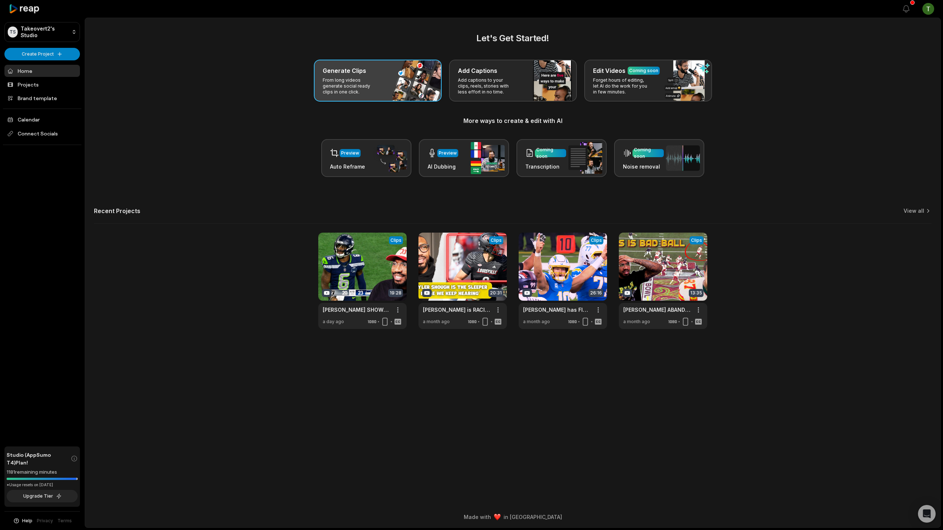
click at [410, 96] on div "Generate Clips From long videos generate social ready clips in one click." at bounding box center [378, 81] width 128 height 42
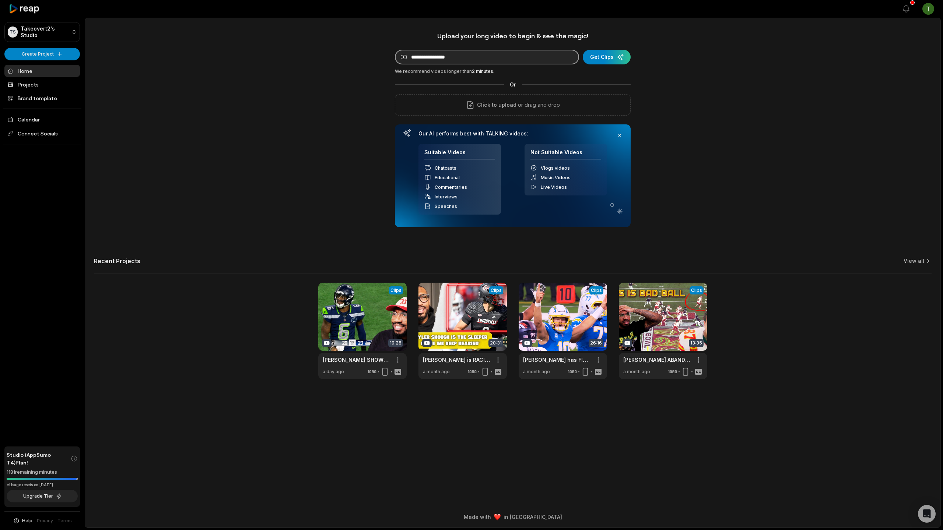
click at [466, 58] on input at bounding box center [487, 57] width 184 height 15
paste input "**********"
type input "**********"
click at [619, 55] on div "submit" at bounding box center [607, 57] width 48 height 15
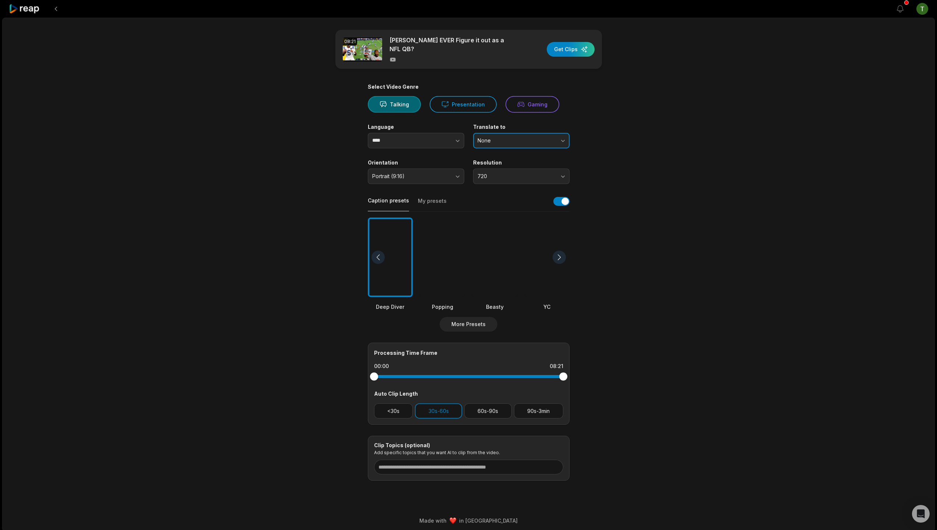
click at [498, 134] on button "None" at bounding box center [521, 140] width 96 height 15
click at [503, 132] on div "Translate to None None English" at bounding box center [521, 136] width 96 height 25
click at [426, 173] on span "Portrait (9:16)" at bounding box center [410, 176] width 77 height 7
click at [432, 164] on label "Orientation" at bounding box center [416, 162] width 96 height 7
click at [491, 179] on span "720" at bounding box center [516, 176] width 77 height 7
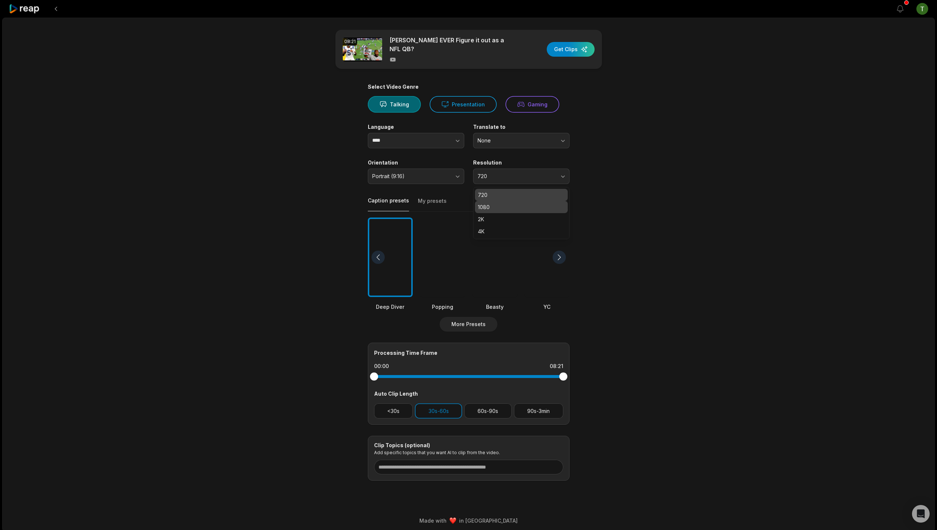
click at [504, 205] on p "1080" at bounding box center [521, 207] width 87 height 8
click at [504, 266] on div at bounding box center [494, 258] width 45 height 80
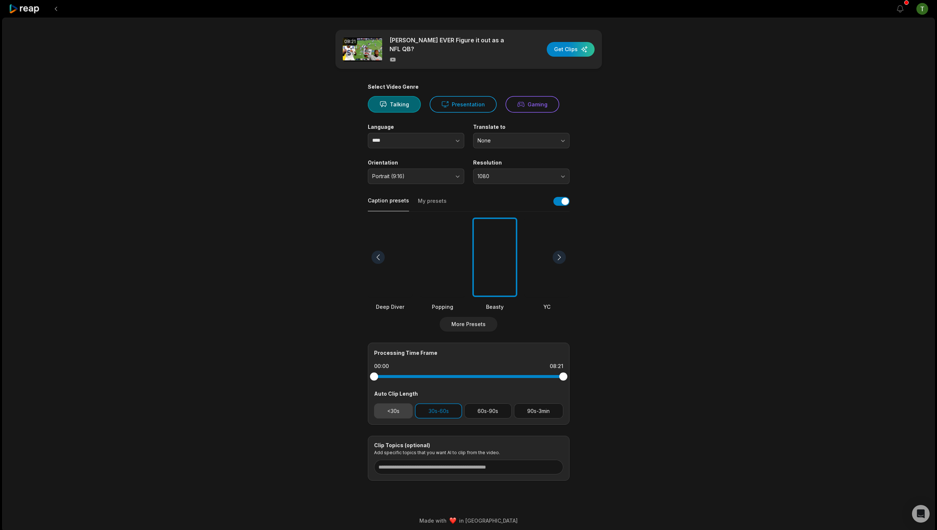
click at [386, 413] on button "<30s" at bounding box center [393, 411] width 39 height 15
click at [576, 49] on div "button" at bounding box center [571, 49] width 48 height 15
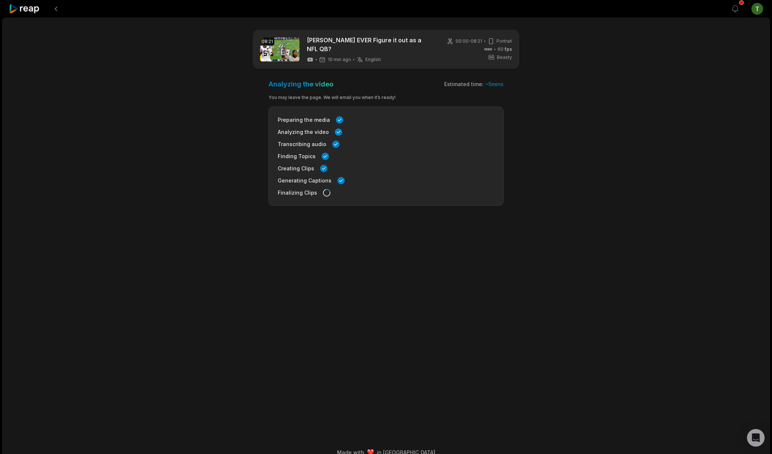
click at [25, 14] on div at bounding box center [25, 9] width 32 height 18
click at [26, 10] on icon at bounding box center [24, 9] width 31 height 10
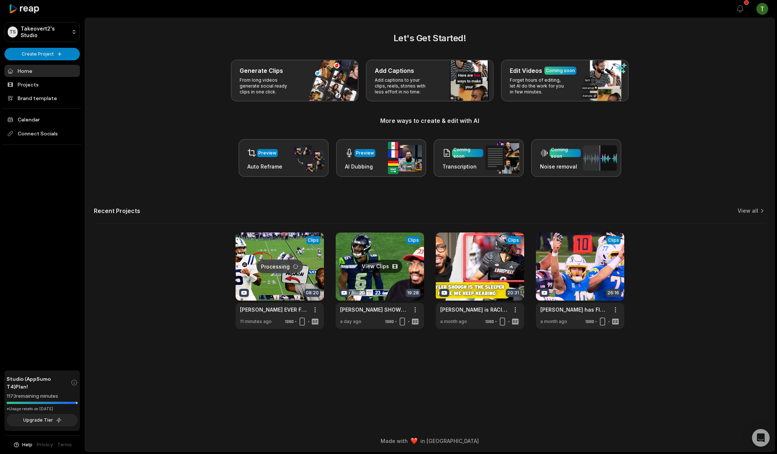
click at [380, 283] on link at bounding box center [380, 281] width 88 height 96
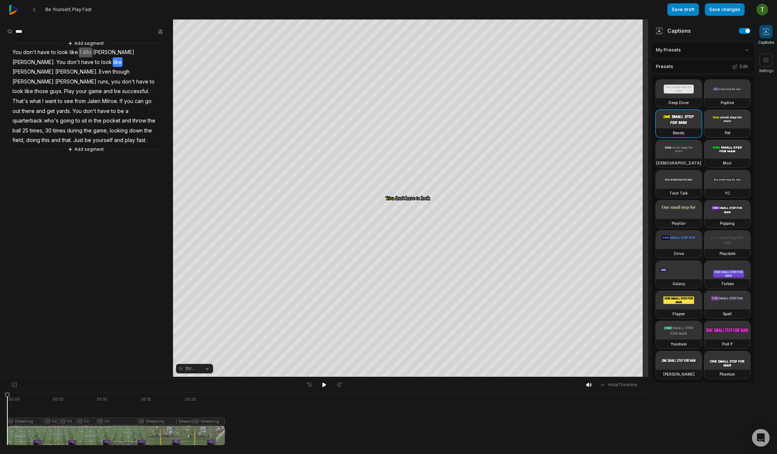
drag, startPoint x: 54, startPoint y: 397, endPoint x: -2, endPoint y: 390, distance: 56.4
click at [0, 390] on html "Be Yourself, Play Fast Save draft Save changes Open user menu Captions Settings…" at bounding box center [388, 227] width 777 height 454
click at [34, 434] on div at bounding box center [116, 419] width 218 height 53
click at [416, 188] on div "Crop" at bounding box center [411, 190] width 20 height 7
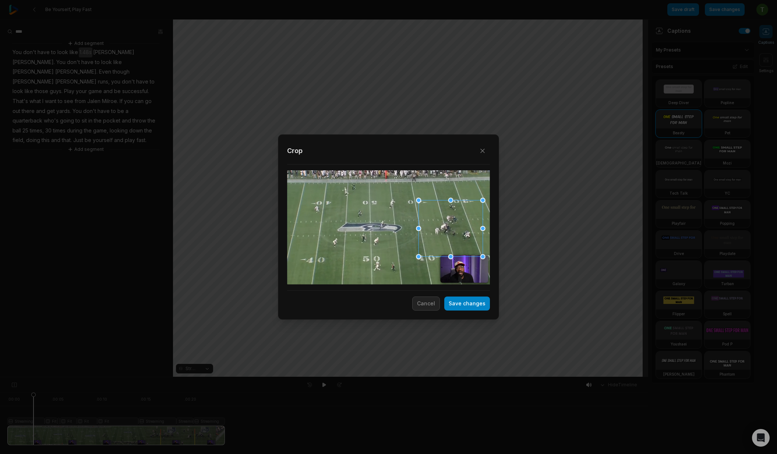
drag, startPoint x: 435, startPoint y: 235, endPoint x: 447, endPoint y: 235, distance: 12.2
click at [447, 235] on div at bounding box center [451, 228] width 64 height 56
click at [473, 302] on button "Save changes" at bounding box center [468, 304] width 46 height 14
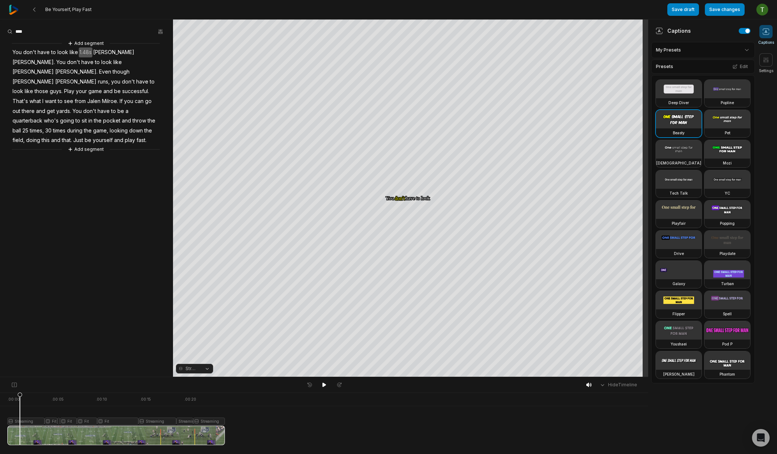
drag, startPoint x: 10, startPoint y: 398, endPoint x: -29, endPoint y: 397, distance: 38.7
click at [0, 397] on html "Be Yourself, Play Fast Save draft Save changes Open user menu Captions Settings…" at bounding box center [388, 227] width 777 height 454
click at [24, 423] on div at bounding box center [116, 419] width 218 height 53
click at [421, 186] on button "Crop" at bounding box center [410, 191] width 29 height 12
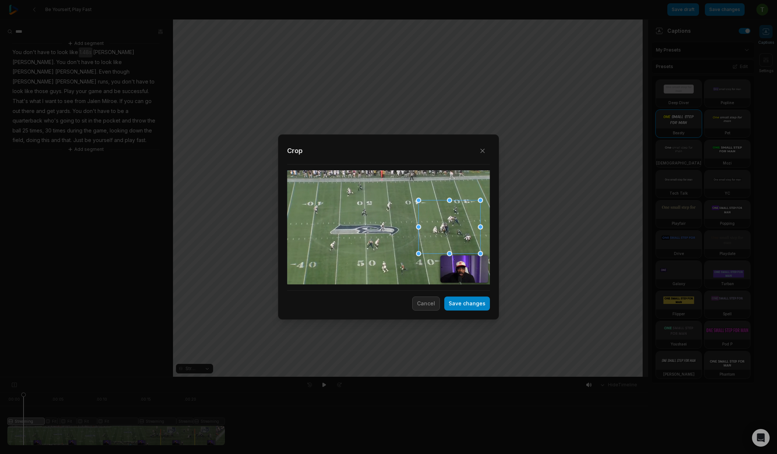
click at [479, 254] on div at bounding box center [480, 253] width 5 height 5
drag, startPoint x: 458, startPoint y: 246, endPoint x: 461, endPoint y: 246, distance: 3.7
click at [461, 246] on div at bounding box center [453, 227] width 62 height 53
click at [470, 303] on button "Save changes" at bounding box center [468, 304] width 46 height 14
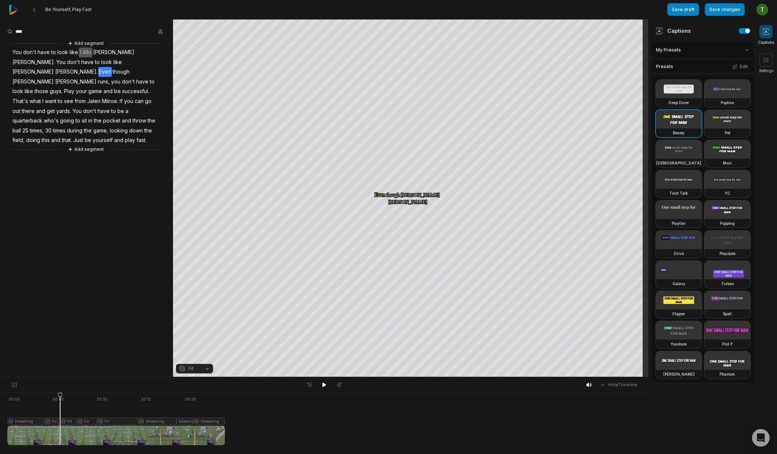
click at [60, 423] on icon at bounding box center [59, 419] width 5 height 53
click at [416, 107] on div "Crop" at bounding box center [411, 106] width 20 height 7
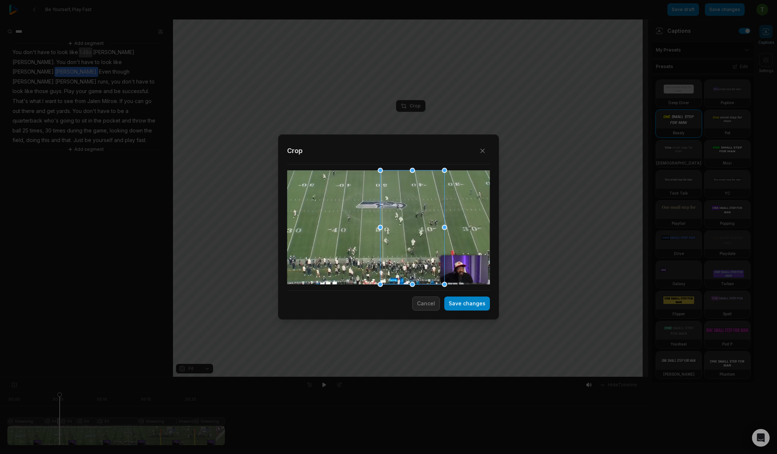
drag, startPoint x: 446, startPoint y: 223, endPoint x: 418, endPoint y: 220, distance: 28.1
click at [418, 220] on div at bounding box center [412, 228] width 64 height 114
click at [460, 306] on button "Save changes" at bounding box center [468, 304] width 46 height 14
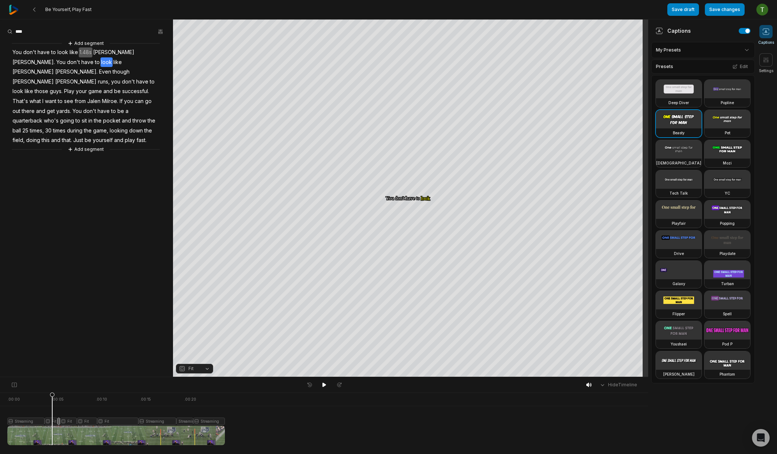
drag, startPoint x: 58, startPoint y: 395, endPoint x: 52, endPoint y: 396, distance: 6.0
click at [52, 396] on icon at bounding box center [52, 421] width 4 height 56
click at [68, 421] on div at bounding box center [116, 419] width 218 height 53
click at [65, 396] on icon at bounding box center [65, 421] width 4 height 56
click at [15, 384] on icon at bounding box center [14, 385] width 7 height 6
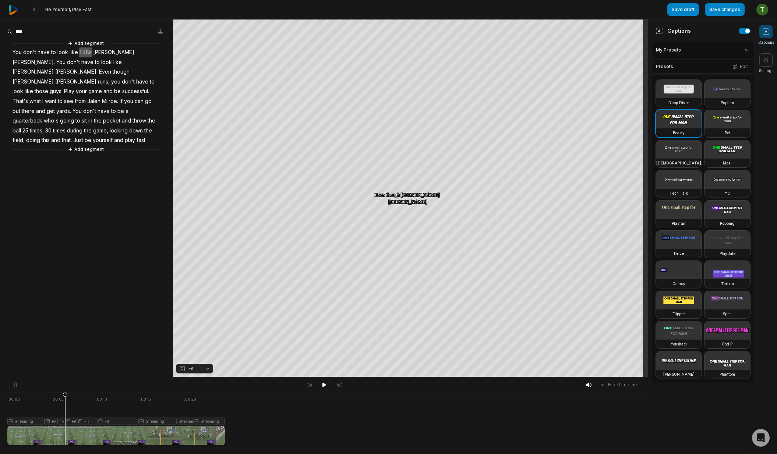
click at [62, 421] on div at bounding box center [116, 419] width 218 height 53
click at [414, 106] on div "Crop" at bounding box center [411, 106] width 20 height 7
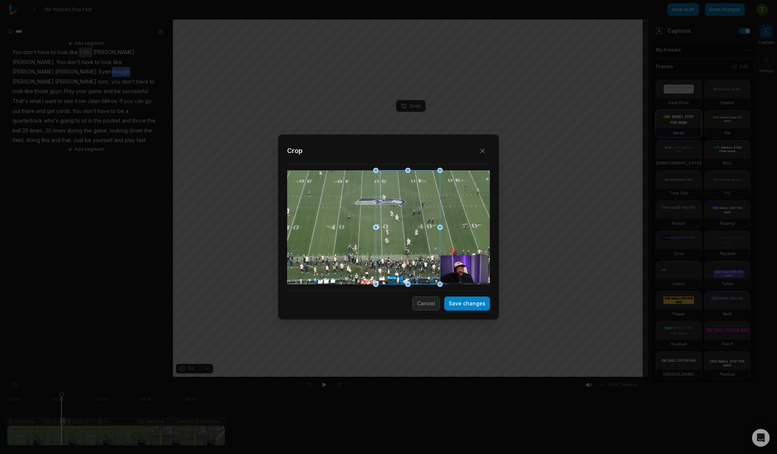
drag, startPoint x: 458, startPoint y: 250, endPoint x: 426, endPoint y: 251, distance: 31.7
click at [426, 251] on div at bounding box center [408, 228] width 64 height 114
click at [475, 311] on div "Close Crop Save changes Cancel" at bounding box center [388, 227] width 221 height 186
click at [461, 296] on div "Crop" at bounding box center [388, 220] width 203 height 153
click at [462, 303] on button "Save changes" at bounding box center [468, 304] width 46 height 14
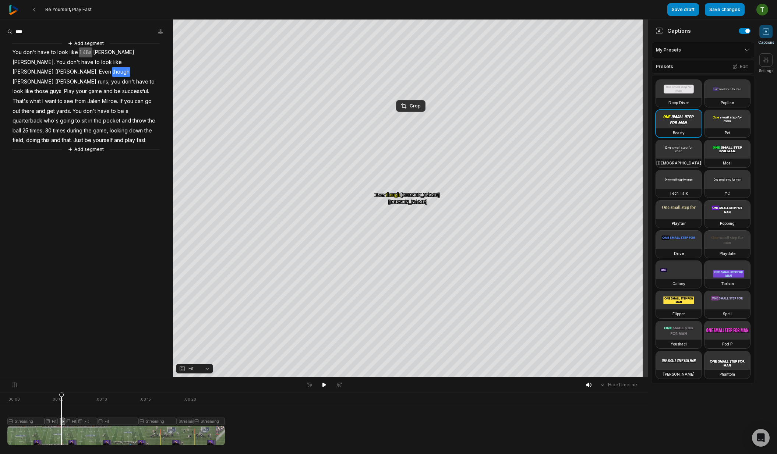
click at [43, 399] on div at bounding box center [116, 419] width 218 height 53
click at [59, 422] on div at bounding box center [116, 419] width 218 height 53
click at [410, 106] on div "Crop" at bounding box center [411, 106] width 20 height 7
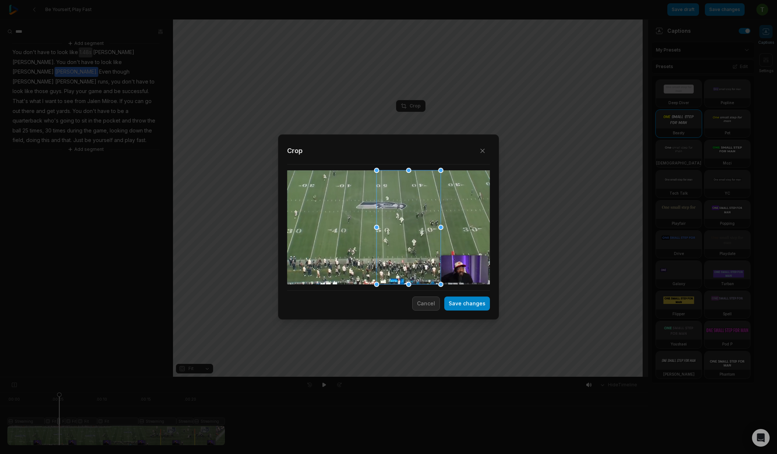
drag, startPoint x: 392, startPoint y: 261, endPoint x: 388, endPoint y: 262, distance: 3.7
click at [388, 262] on div at bounding box center [409, 228] width 64 height 114
click at [475, 308] on button "Save changes" at bounding box center [468, 304] width 46 height 14
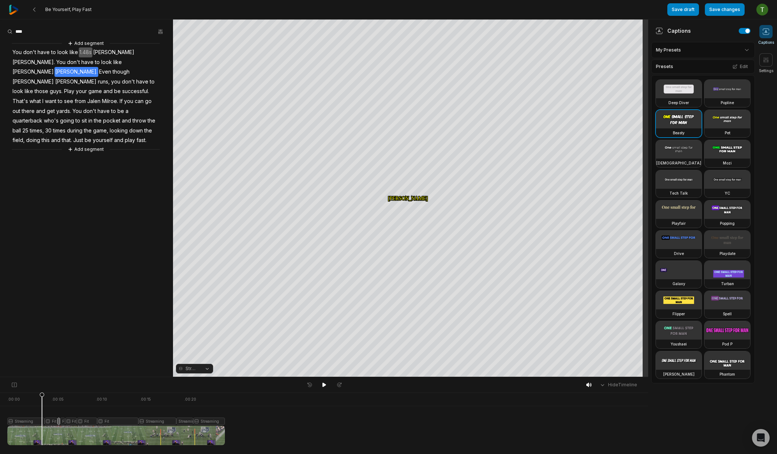
click at [42, 394] on div at bounding box center [116, 419] width 218 height 53
drag, startPoint x: 138, startPoint y: 398, endPoint x: 91, endPoint y: 400, distance: 46.8
click at [91, 400] on icon at bounding box center [93, 421] width 4 height 56
click at [92, 400] on icon at bounding box center [91, 421] width 4 height 56
click at [147, 423] on div at bounding box center [116, 419] width 218 height 53
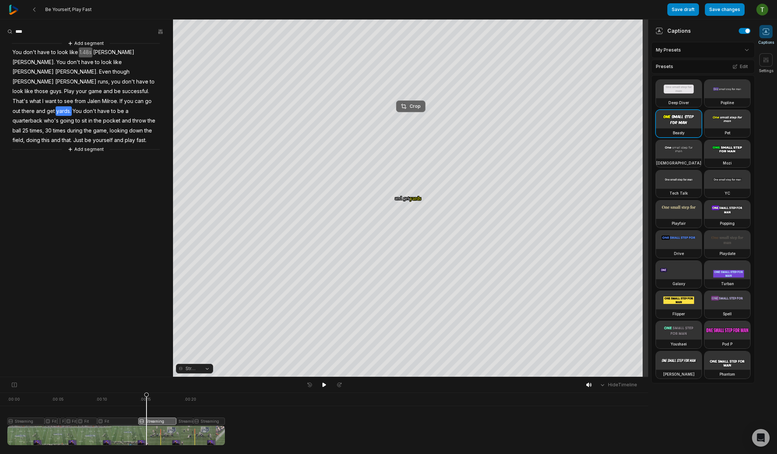
click at [414, 108] on div "Crop" at bounding box center [411, 106] width 20 height 7
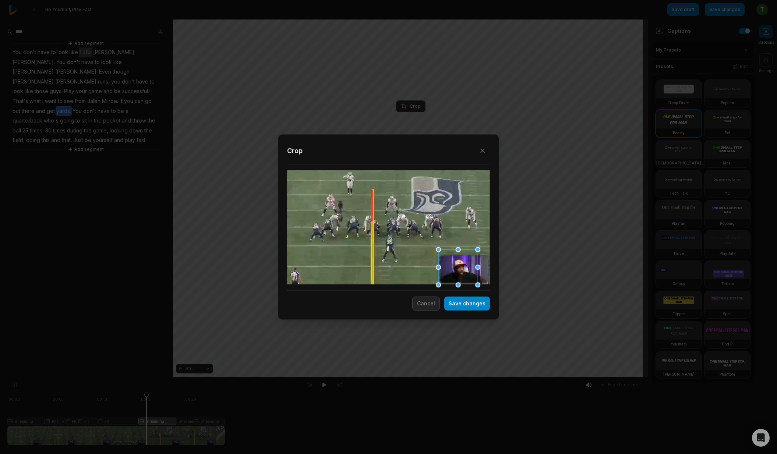
drag, startPoint x: 489, startPoint y: 239, endPoint x: 491, endPoint y: 272, distance: 32.5
click at [491, 377] on div "Close Crop Save changes Cancel" at bounding box center [388, 377] width 777 height 0
drag, startPoint x: 467, startPoint y: 261, endPoint x: 469, endPoint y: 265, distance: 4.8
click at [469, 265] on div at bounding box center [460, 267] width 39 height 35
drag, startPoint x: 460, startPoint y: 249, endPoint x: 460, endPoint y: 257, distance: 8.5
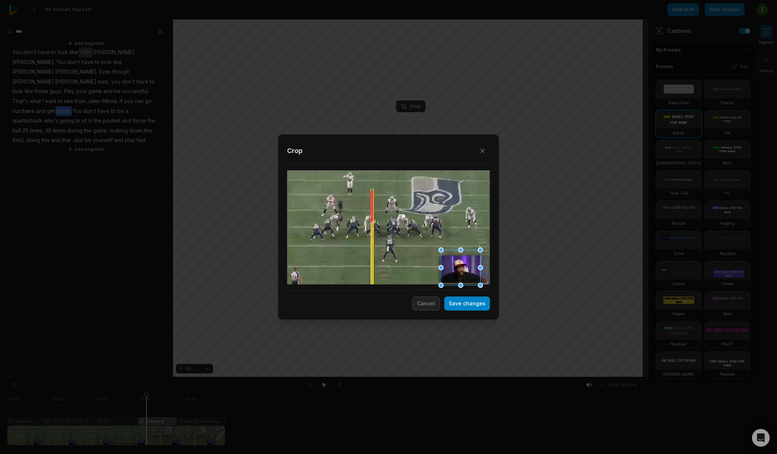
click at [460, 377] on div "Close Crop Save changes Cancel" at bounding box center [388, 377] width 777 height 0
drag, startPoint x: 433, startPoint y: 247, endPoint x: 396, endPoint y: 235, distance: 39.1
click at [396, 235] on div at bounding box center [411, 245] width 39 height 35
drag, startPoint x: 396, startPoint y: 224, endPoint x: 403, endPoint y: 232, distance: 9.9
click at [396, 377] on div "Close Crop Save changes Cancel" at bounding box center [388, 377] width 777 height 0
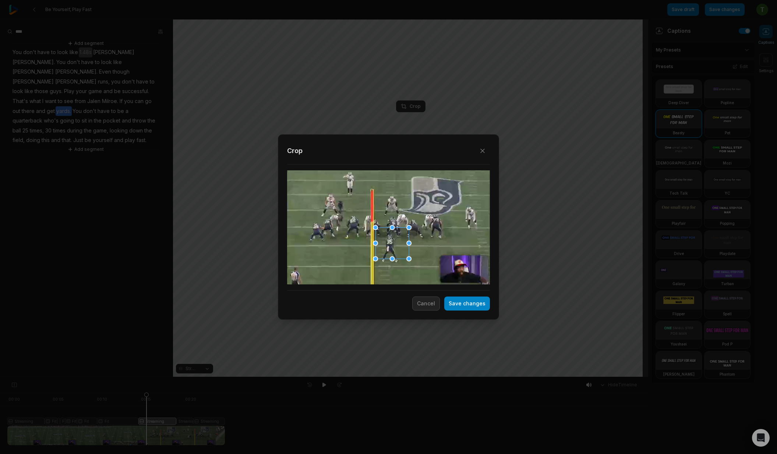
click at [409, 229] on div at bounding box center [409, 227] width 5 height 5
click at [394, 229] on div at bounding box center [392, 229] width 5 height 5
drag, startPoint x: 395, startPoint y: 237, endPoint x: 462, endPoint y: 265, distance: 72.3
click at [462, 265] on div at bounding box center [460, 269] width 34 height 30
click at [472, 304] on button "Save changes" at bounding box center [468, 304] width 46 height 14
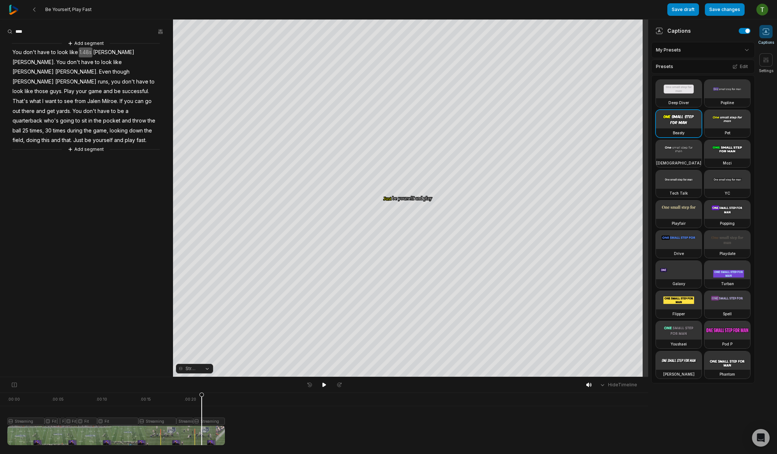
click at [209, 420] on div at bounding box center [116, 419] width 218 height 53
click at [414, 106] on div "Crop" at bounding box center [411, 106] width 20 height 7
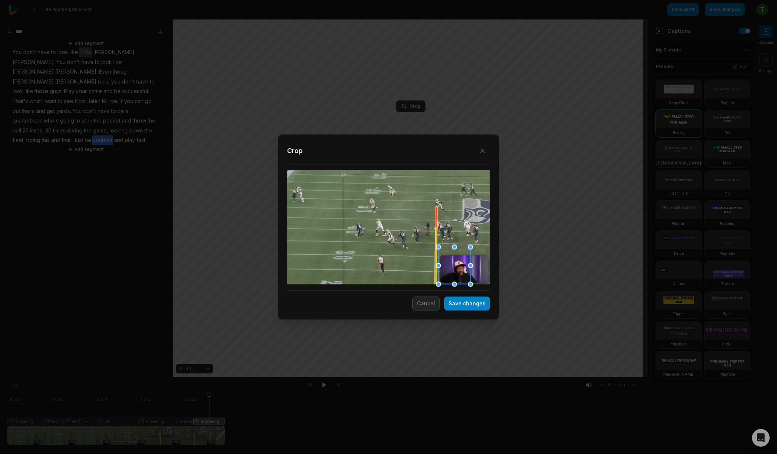
drag, startPoint x: 487, startPoint y: 239, endPoint x: 456, endPoint y: 255, distance: 35.4
click at [456, 377] on div "Close Crop Save changes Cancel" at bounding box center [388, 377] width 777 height 0
drag, startPoint x: 456, startPoint y: 262, endPoint x: 461, endPoint y: 267, distance: 7.0
click at [461, 267] on div at bounding box center [458, 268] width 29 height 31
drag, startPoint x: 458, startPoint y: 253, endPoint x: 458, endPoint y: 258, distance: 5.2
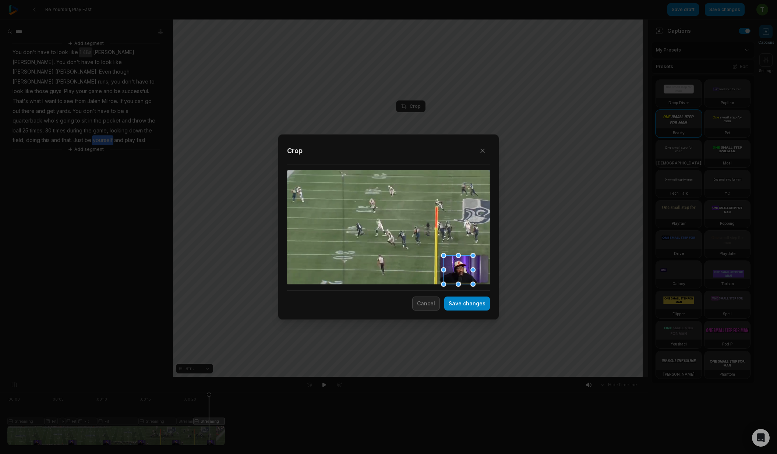
click at [458, 258] on div at bounding box center [458, 255] width 5 height 5
drag, startPoint x: 464, startPoint y: 274, endPoint x: 467, endPoint y: 287, distance: 13.3
click at [464, 274] on div at bounding box center [458, 270] width 29 height 29
click at [465, 305] on button "Save changes" at bounding box center [468, 304] width 46 height 14
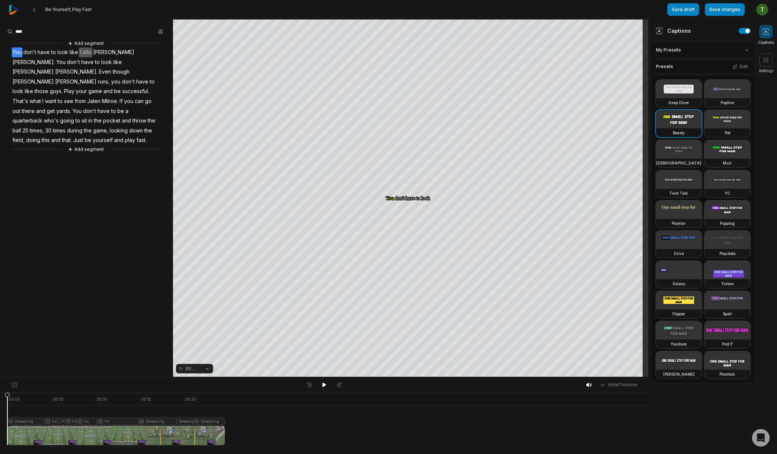
click at [183, 419] on div at bounding box center [116, 419] width 218 height 53
click at [133, 400] on div at bounding box center [116, 419] width 218 height 53
click at [99, 397] on div at bounding box center [116, 419] width 218 height 53
click at [11, 397] on div at bounding box center [116, 419] width 218 height 53
click at [50, 400] on div at bounding box center [116, 419] width 218 height 53
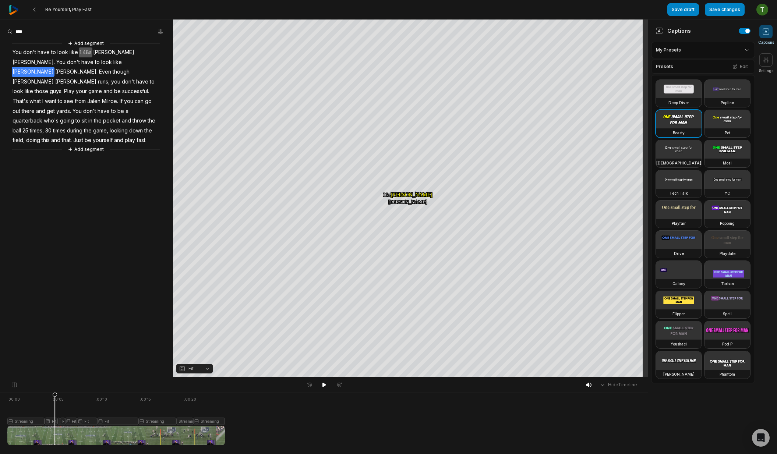
click at [55, 394] on icon at bounding box center [55, 421] width 4 height 56
click at [40, 397] on div at bounding box center [116, 419] width 218 height 53
drag, startPoint x: 40, startPoint y: 396, endPoint x: 59, endPoint y: 396, distance: 18.8
click at [59, 396] on icon at bounding box center [58, 421] width 4 height 56
click at [71, 421] on icon at bounding box center [70, 421] width 4 height 56
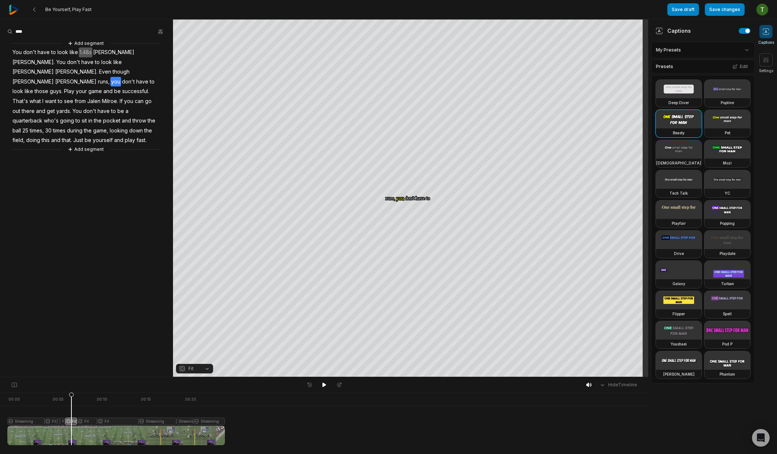
click at [189, 374] on div "Fit" at bounding box center [194, 369] width 37 height 10
click at [191, 370] on span "Fit" at bounding box center [191, 369] width 5 height 7
click at [199, 348] on div "Streaming" at bounding box center [194, 348] width 37 height 10
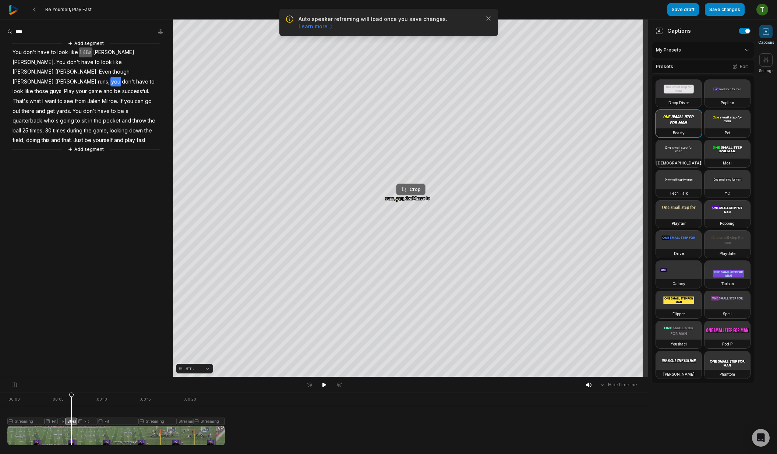
click at [412, 186] on div "Crop" at bounding box center [411, 189] width 20 height 7
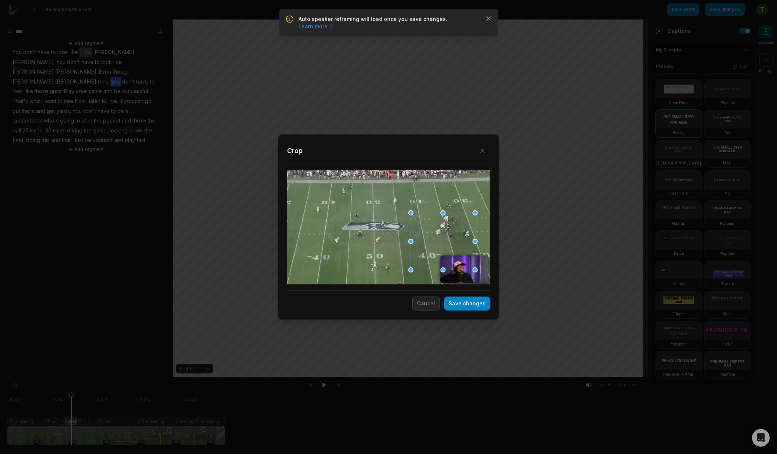
drag, startPoint x: 396, startPoint y: 229, endPoint x: 447, endPoint y: 243, distance: 53.1
click at [447, 243] on div at bounding box center [443, 241] width 64 height 57
drag, startPoint x: 475, startPoint y: 270, endPoint x: 485, endPoint y: 255, distance: 18.6
click at [485, 255] on div at bounding box center [485, 254] width 5 height 5
click at [473, 305] on button "Save changes" at bounding box center [468, 304] width 46 height 14
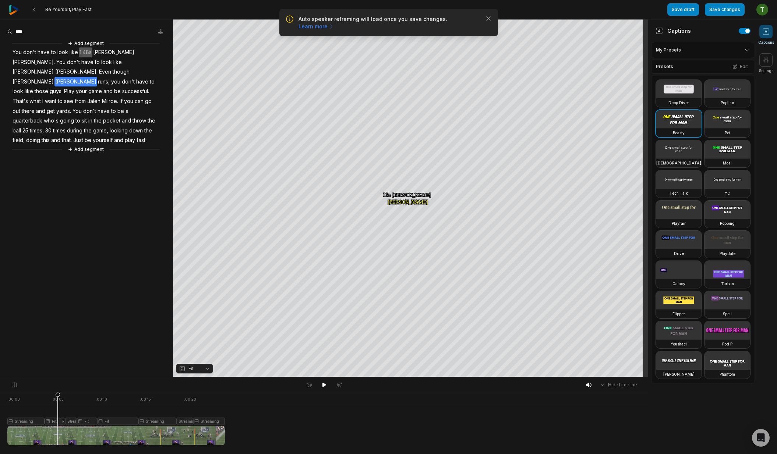
drag, startPoint x: 85, startPoint y: 394, endPoint x: 58, endPoint y: 392, distance: 27.3
click at [58, 392] on div "Hide Timeline . 00:00 . 00:05 . 00:10 . 00:15 . 00:20 Streaming Fit Fit Fit Str…" at bounding box center [324, 415] width 649 height 77
click at [489, 23] on div "Auto speaker reframing will load once you save changes. Learn more Close" at bounding box center [388, 22] width 207 height 15
click at [489, 18] on icon "button" at bounding box center [488, 18] width 7 height 7
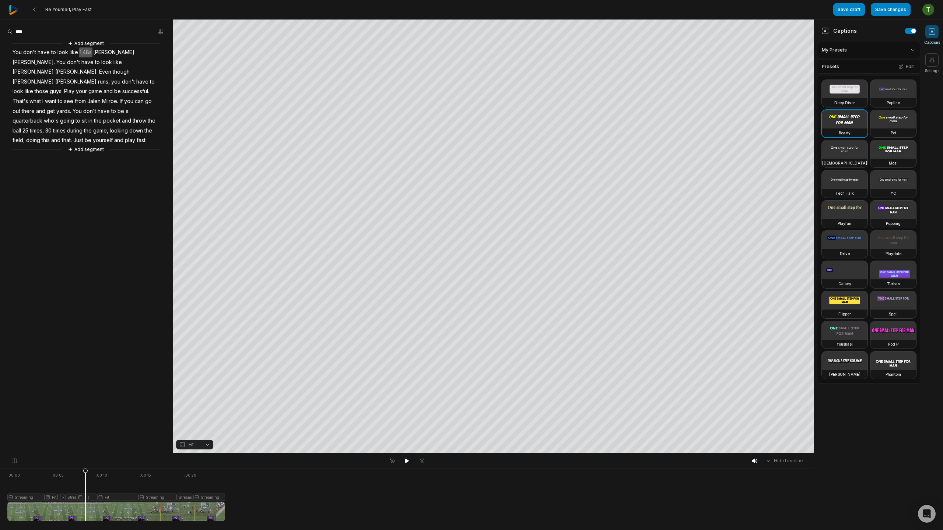
drag, startPoint x: 89, startPoint y: 471, endPoint x: 87, endPoint y: 464, distance: 7.0
click at [87, 454] on div "Hide Timeline . 00:00 . 00:05 . 00:10 . 00:15 . 00:20 Streaming Fit Fit Fit Str…" at bounding box center [407, 491] width 814 height 77
click at [162, 31] on icon "button" at bounding box center [161, 32] width 6 height 6
click at [73, 454] on div at bounding box center [116, 495] width 218 height 53
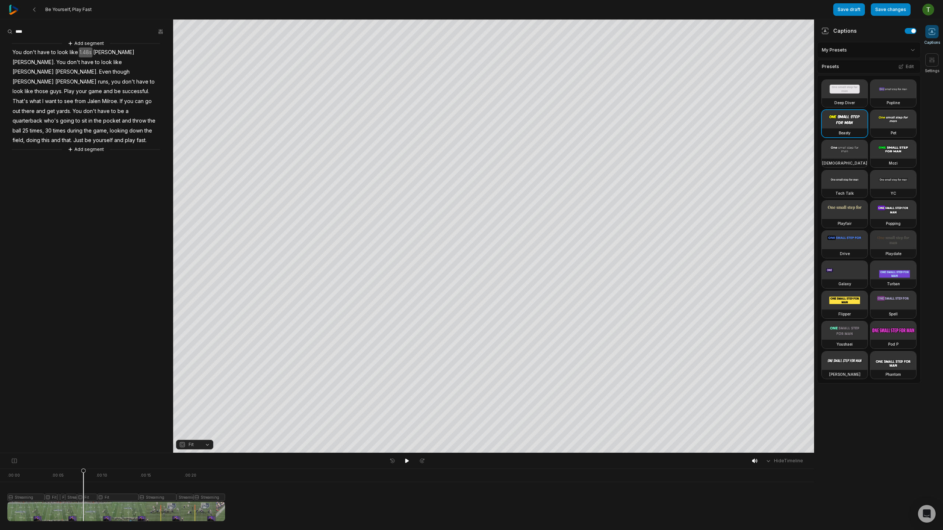
click at [74, 454] on div "Hide Timeline" at bounding box center [407, 460] width 814 height 15
drag, startPoint x: 81, startPoint y: 470, endPoint x: 69, endPoint y: 472, distance: 12.7
click at [69, 454] on icon at bounding box center [69, 497] width 4 height 56
click at [70, 454] on icon at bounding box center [70, 497] width 4 height 56
click at [195, 445] on span "Streaming" at bounding box center [192, 445] width 13 height 7
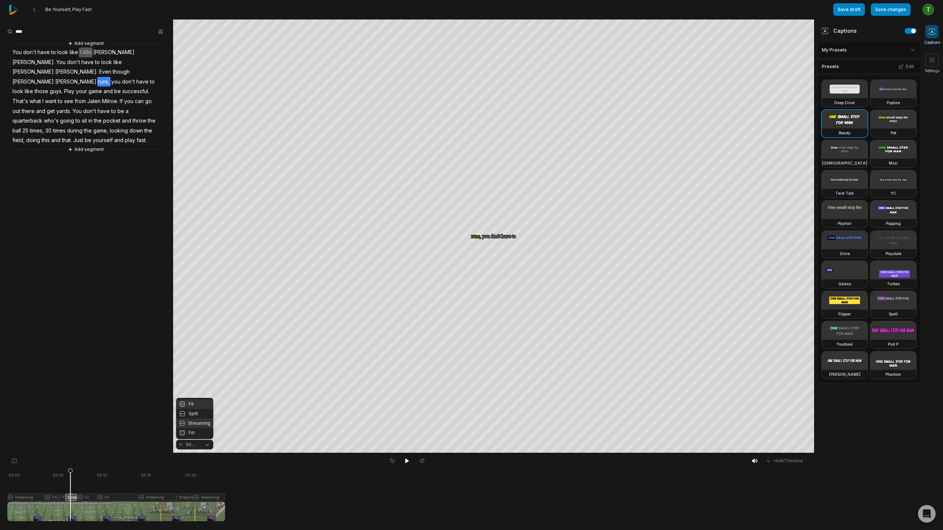
click at [192, 404] on div "Fit" at bounding box center [194, 405] width 37 height 10
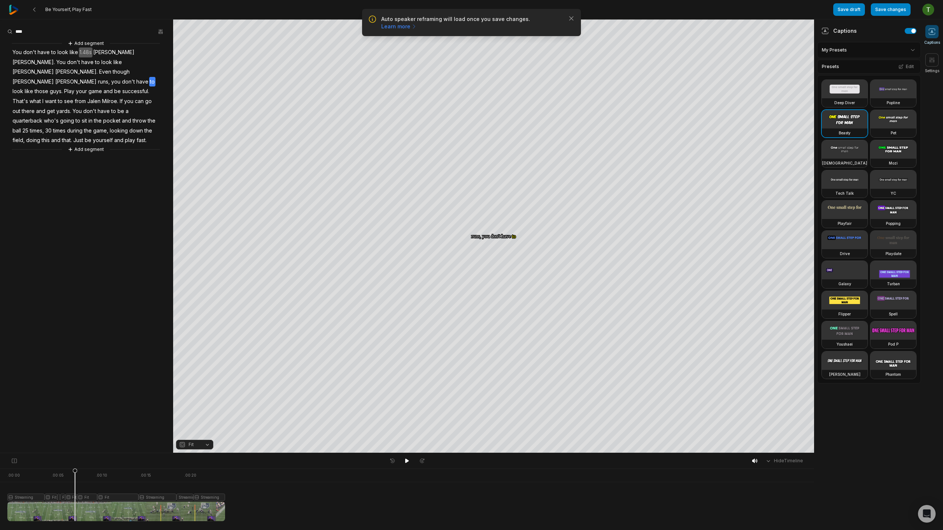
click at [580, 17] on div "Auto speaker reframing will load once you save changes. Learn more Close" at bounding box center [471, 22] width 219 height 27
click at [573, 18] on icon "button" at bounding box center [571, 18] width 7 height 7
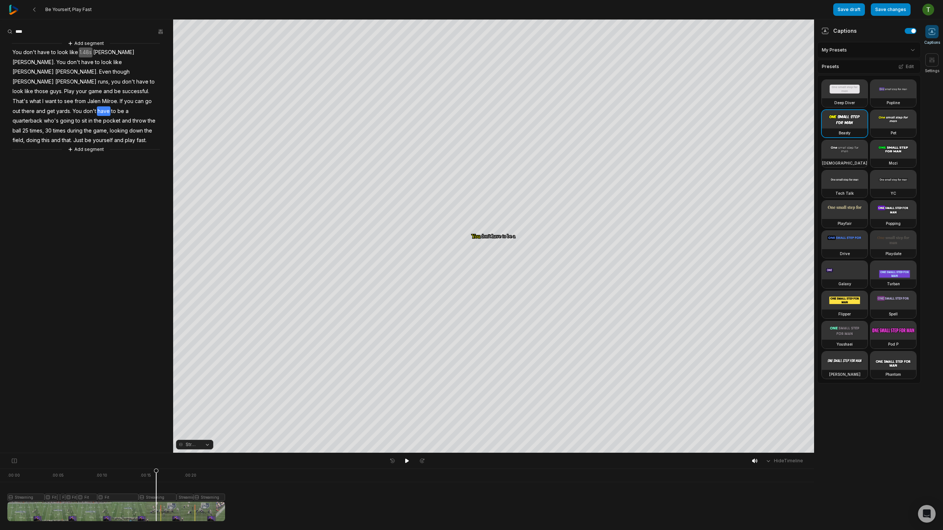
click at [64, 454] on div at bounding box center [116, 495] width 218 height 53
drag, startPoint x: 66, startPoint y: 474, endPoint x: 74, endPoint y: 474, distance: 8.5
click at [74, 454] on icon at bounding box center [74, 497] width 4 height 56
click at [74, 454] on icon at bounding box center [73, 494] width 5 height 53
drag, startPoint x: 75, startPoint y: 471, endPoint x: 69, endPoint y: 468, distance: 7.1
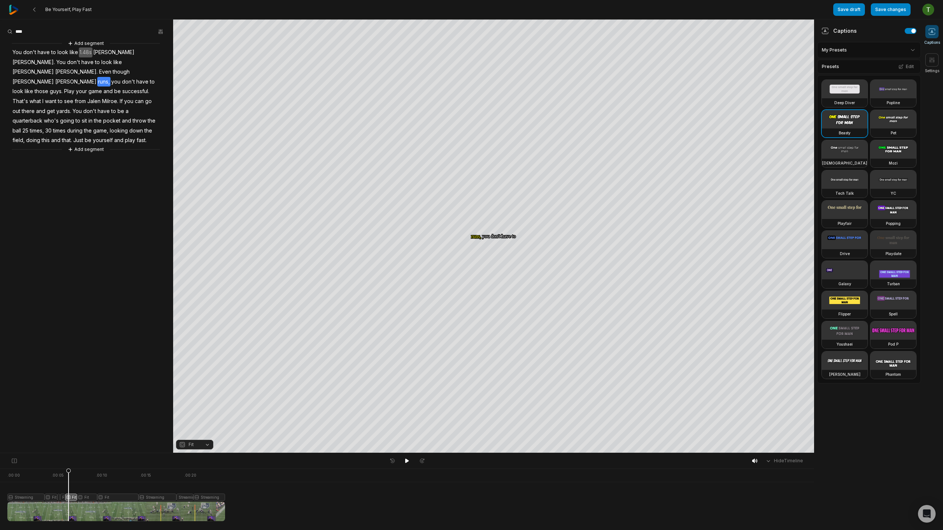
click at [69, 454] on icon at bounding box center [68, 497] width 4 height 56
click at [70, 454] on div at bounding box center [116, 495] width 218 height 53
click at [773, 454] on button "Hide Timeline" at bounding box center [784, 461] width 42 height 11
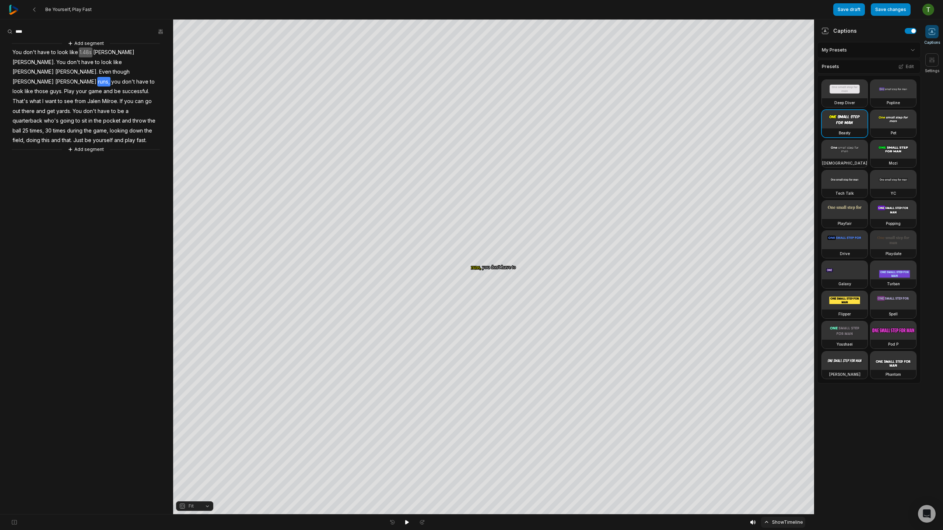
click at [770, 454] on button "Show Timeline" at bounding box center [783, 522] width 44 height 11
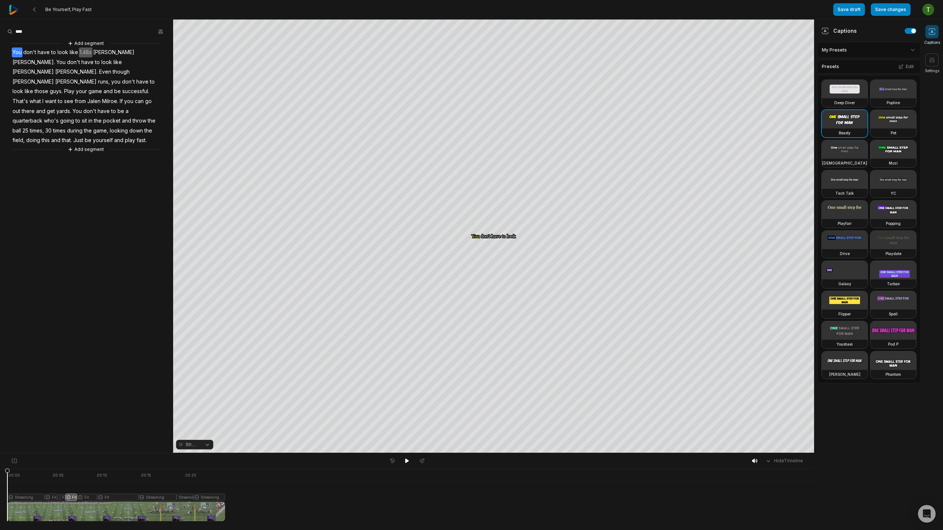
drag, startPoint x: 18, startPoint y: 466, endPoint x: 0, endPoint y: 465, distance: 17.7
click at [0, 454] on div "Hide Timeline . 00:00 . 00:05 . 00:10 . 00:15 . 00:20 Streaming Fit Fit Fit Fit…" at bounding box center [407, 491] width 814 height 77
drag, startPoint x: 29, startPoint y: 470, endPoint x: 68, endPoint y: 466, distance: 39.6
click at [68, 454] on div "Hide Timeline . 00:00 . 00:05 . 00:10 . 00:15 . 00:20 Streaming Fit Fit Fit Fit…" at bounding box center [407, 491] width 814 height 77
click at [71, 454] on div at bounding box center [116, 495] width 218 height 53
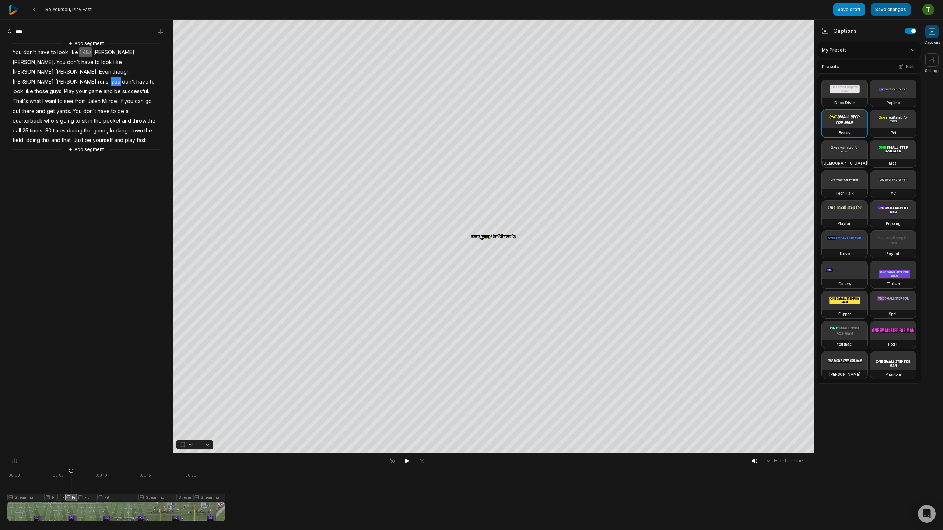
click at [777, 9] on button "Save changes" at bounding box center [891, 9] width 40 height 13
